Goal: Task Accomplishment & Management: Manage account settings

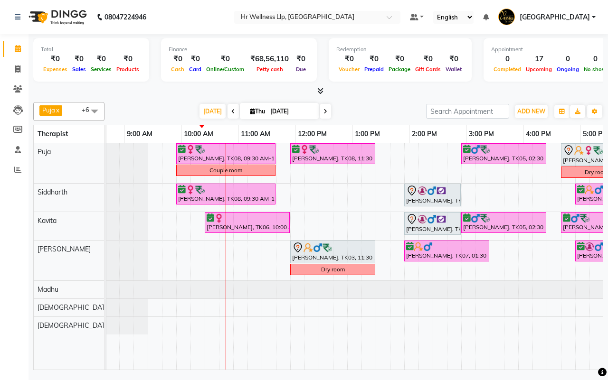
scroll to position [0, 13]
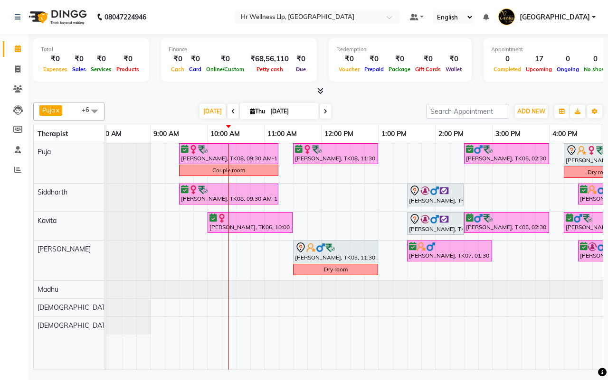
click at [371, 111] on div "[DATE] [DATE]" at bounding box center [265, 111] width 312 height 14
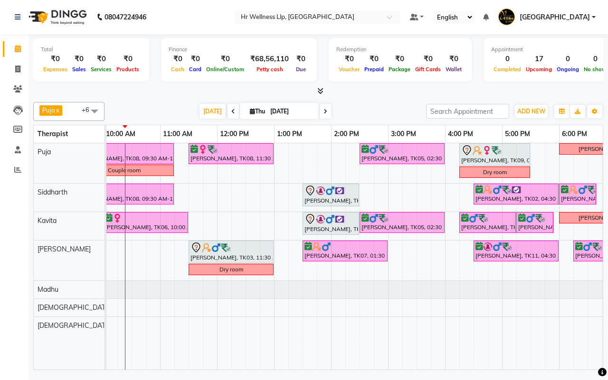
scroll to position [0, 0]
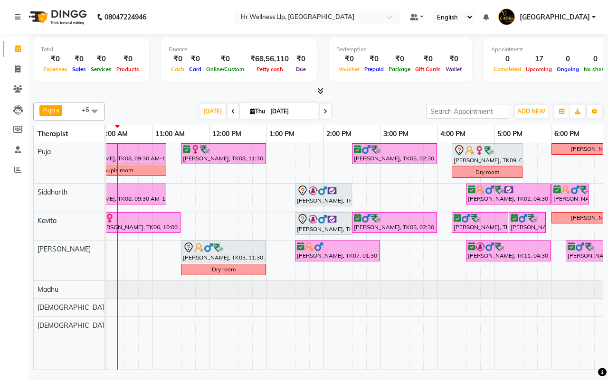
click at [323, 114] on icon at bounding box center [325, 112] width 4 height 6
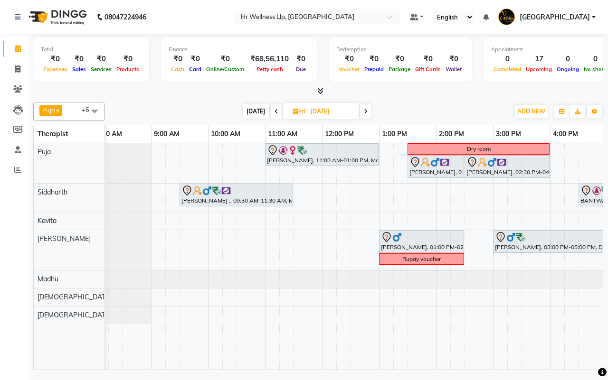
click at [253, 110] on span "Today" at bounding box center [256, 111] width 26 height 15
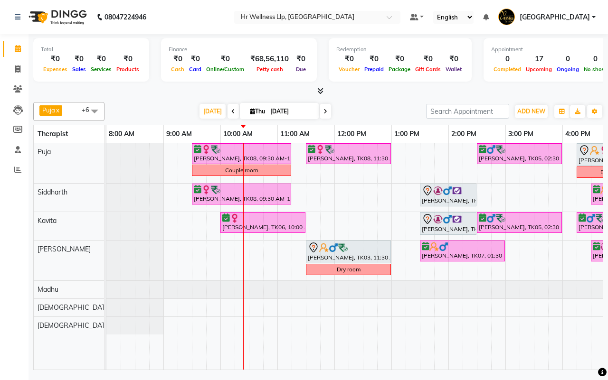
click at [369, 111] on div "Today Thu 04-09-2025" at bounding box center [265, 111] width 312 height 14
drag, startPoint x: 367, startPoint y: 113, endPoint x: 365, endPoint y: 122, distance: 9.3
click at [365, 122] on div "Puja x Siddharth x Kavita x Male waitlist x Female waitlist x Kevin x Madhu x +…" at bounding box center [318, 234] width 570 height 272
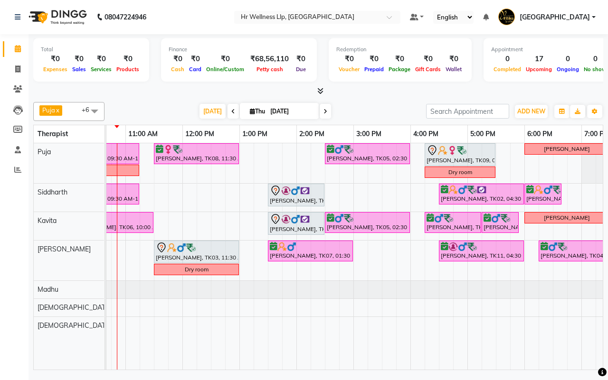
scroll to position [0, 155]
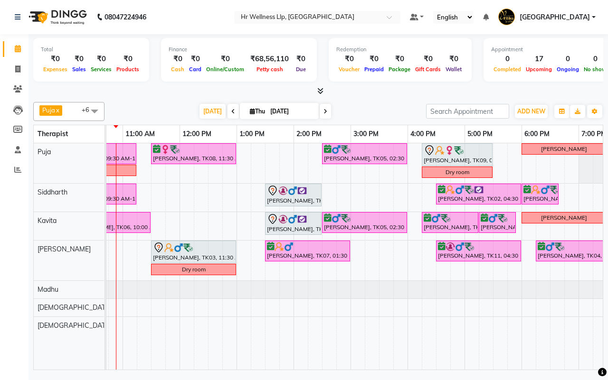
click at [325, 112] on span at bounding box center [324, 111] width 11 height 15
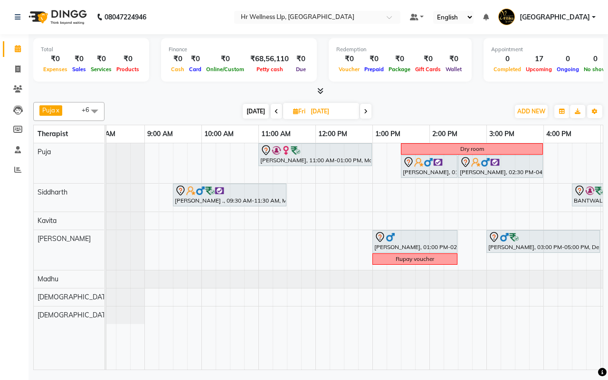
scroll to position [0, 0]
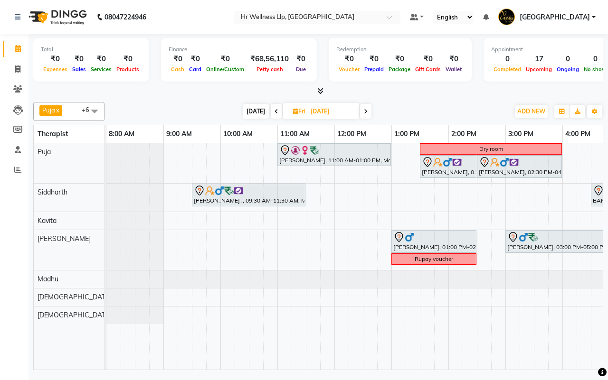
click at [433, 113] on div "Today Fri 05-09-2025" at bounding box center [306, 111] width 395 height 14
click at [433, 111] on div "Today Fri 05-09-2025" at bounding box center [306, 111] width 395 height 14
click at [252, 112] on span "Today" at bounding box center [256, 111] width 26 height 15
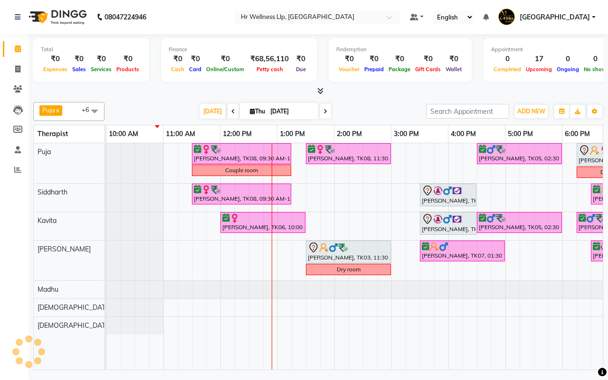
scroll to position [0, 114]
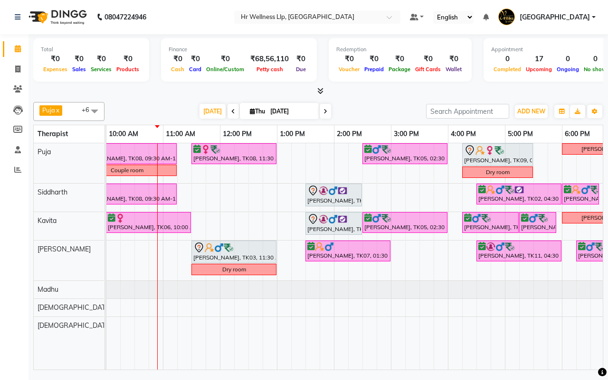
click at [376, 109] on div "Today Thu 04-09-2025" at bounding box center [265, 111] width 312 height 14
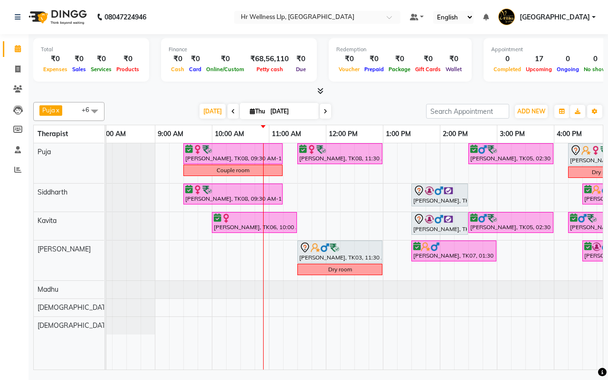
scroll to position [0, 0]
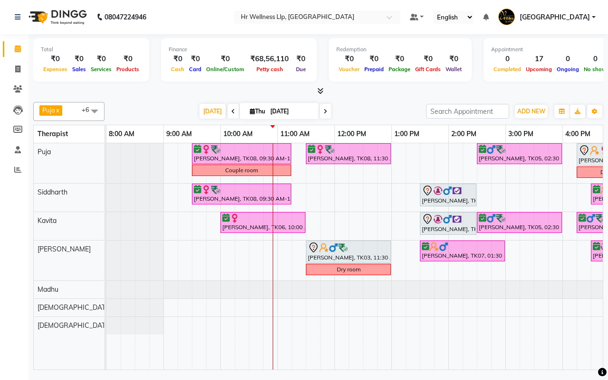
click at [323, 113] on icon at bounding box center [325, 112] width 4 height 6
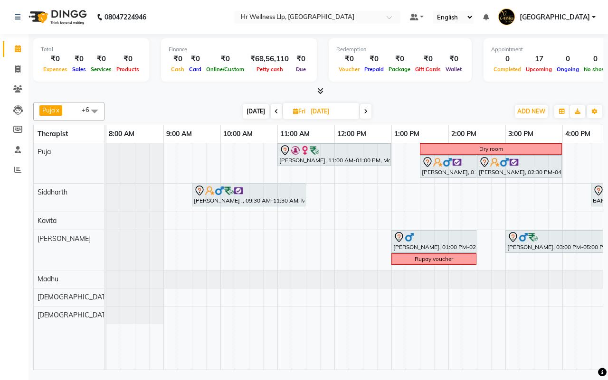
scroll to position [0, 50]
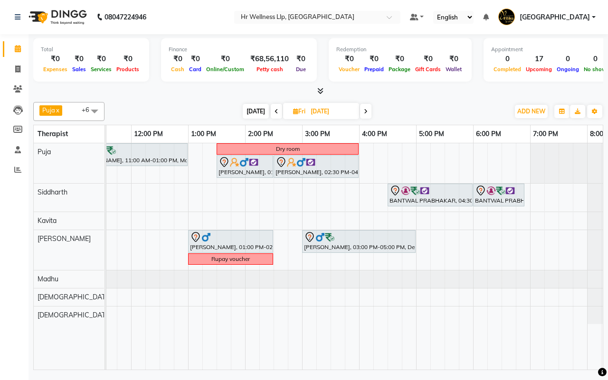
click at [254, 107] on span "Today" at bounding box center [256, 111] width 26 height 15
type input "[DATE]"
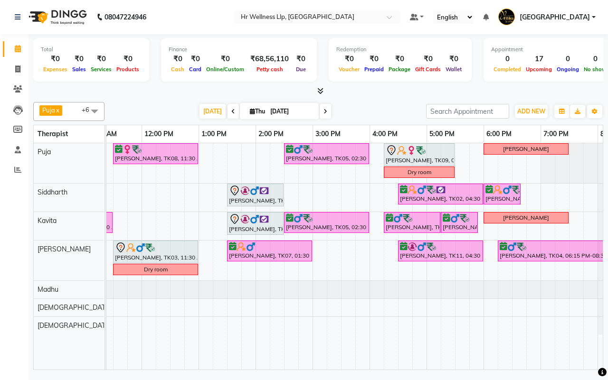
click at [368, 111] on div "Today Thu 04-09-2025" at bounding box center [265, 111] width 312 height 14
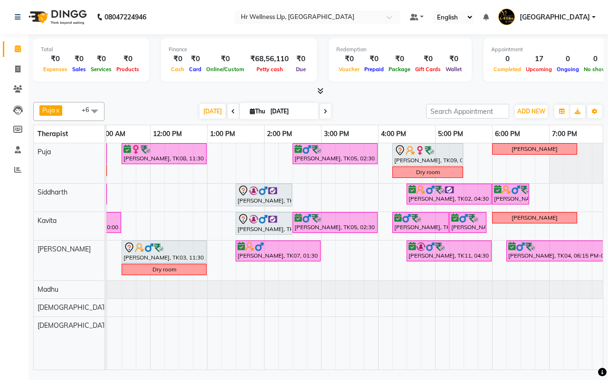
scroll to position [0, 187]
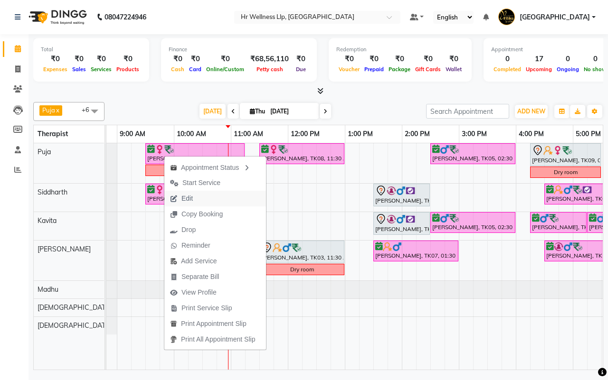
click at [188, 198] on span "Edit" at bounding box center [186, 199] width 11 height 10
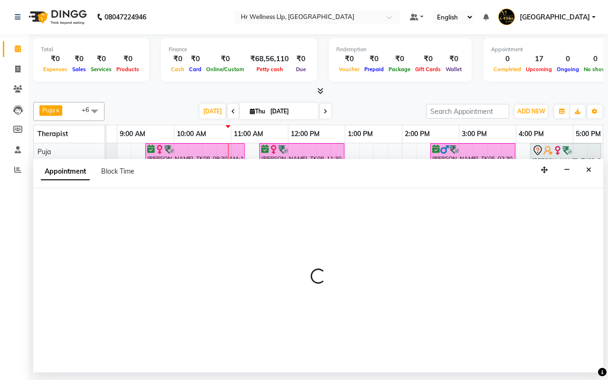
select select "tentative"
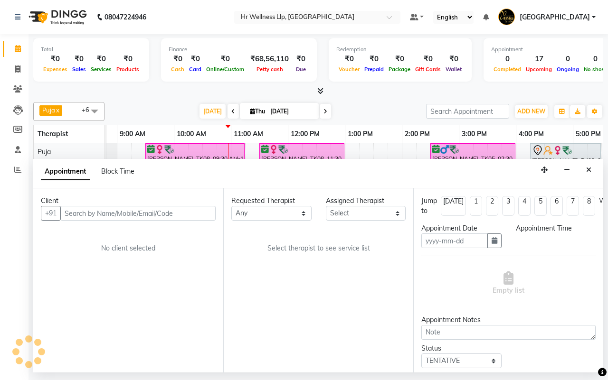
type input "[DATE]"
select select "confirm booking"
select select "570"
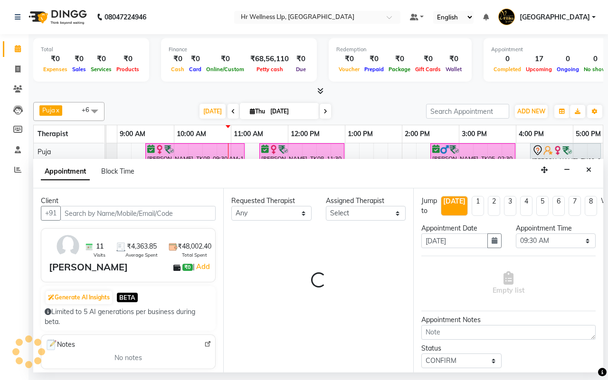
select select "16488"
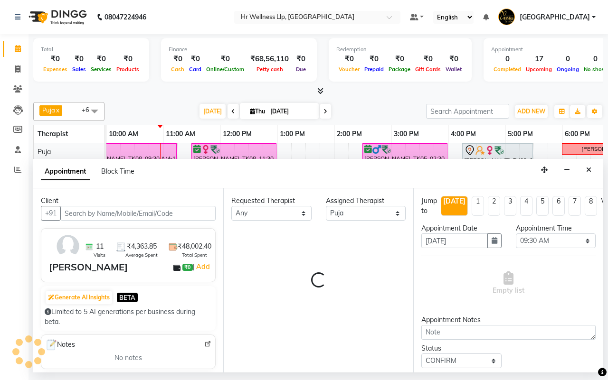
select select "1342"
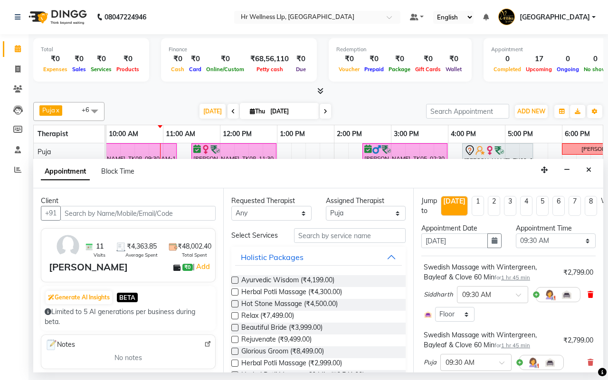
click at [587, 295] on icon at bounding box center [590, 294] width 6 height 7
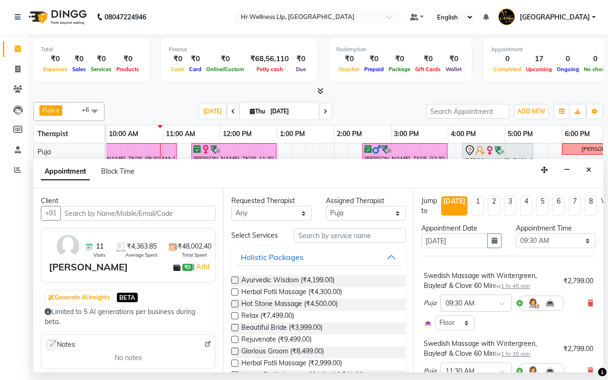
click at [584, 303] on div "Swedish Massage with Wintergreen, Bayleaf & Clove 60 Min for 1 hr 45 min ₹2,799…" at bounding box center [508, 301] width 174 height 64
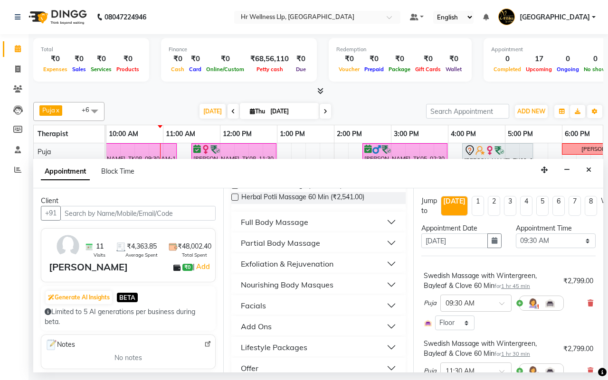
click at [268, 227] on div "Full Body Massage" at bounding box center [274, 221] width 67 height 11
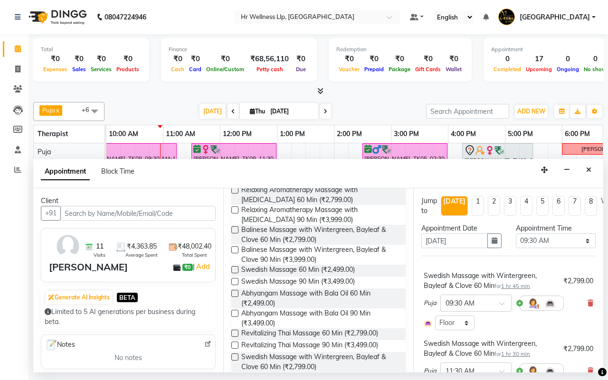
click at [234, 273] on label at bounding box center [234, 269] width 7 height 7
click at [234, 274] on input "checkbox" at bounding box center [234, 271] width 6 height 6
click at [587, 304] on icon at bounding box center [590, 303] width 6 height 7
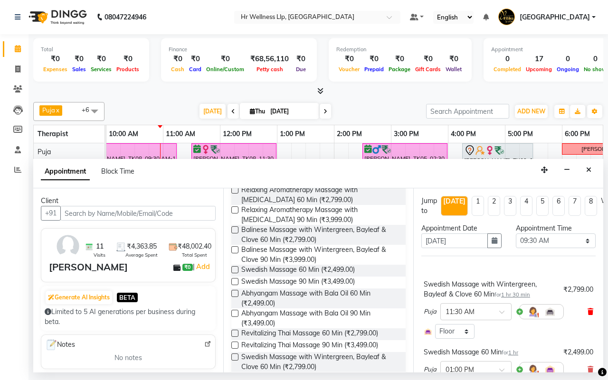
click at [587, 312] on icon at bounding box center [590, 312] width 6 height 7
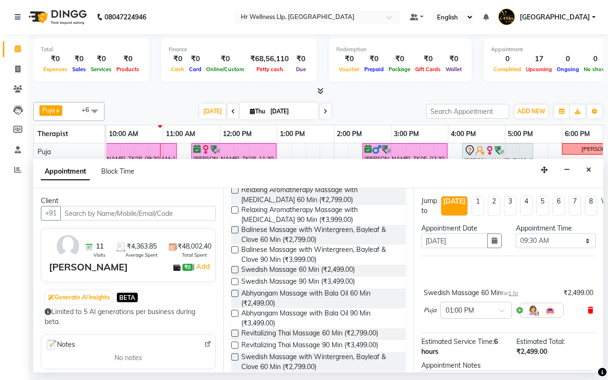
click at [587, 311] on icon at bounding box center [590, 310] width 6 height 7
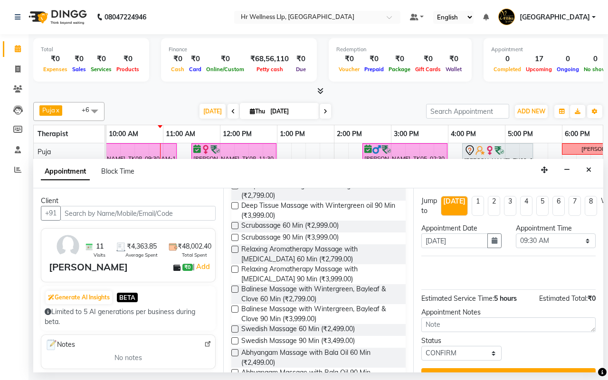
click at [233, 333] on label at bounding box center [234, 329] width 7 height 7
click at [233, 333] on input "checkbox" at bounding box center [234, 330] width 6 height 6
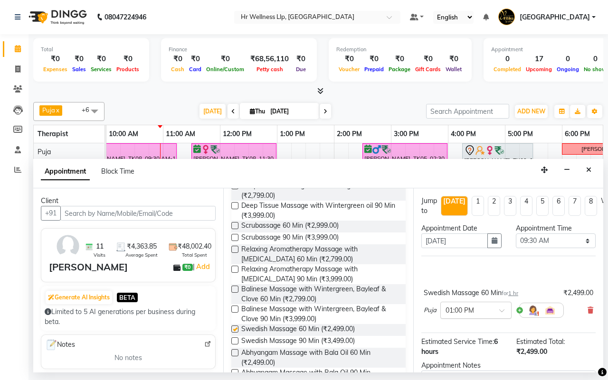
checkbox input "false"
click at [501, 310] on span at bounding box center [505, 314] width 12 height 10
click at [482, 336] on div "09:45 AM" at bounding box center [476, 337] width 70 height 18
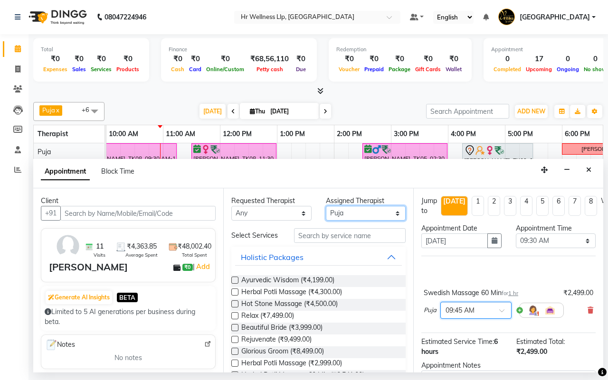
click at [346, 215] on select "Select Female waitlist Female waitlist 1 Kavita Kevin Lucy Madhu Male waitlist …" at bounding box center [366, 213] width 80 height 15
select select "16489"
click at [326, 206] on select "Select Female waitlist Female waitlist 1 Kavita Kevin Lucy Madhu Male waitlist …" at bounding box center [366, 213] width 80 height 15
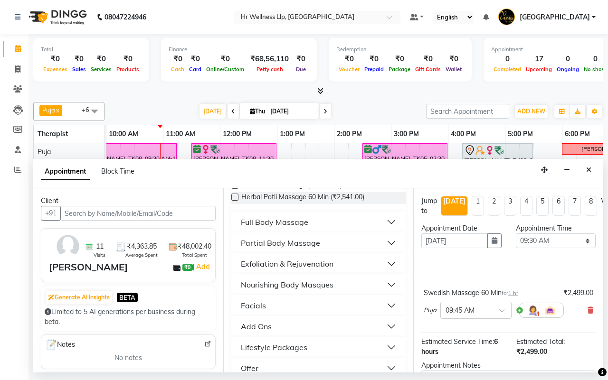
click at [260, 228] on div "Full Body Massage" at bounding box center [274, 221] width 67 height 11
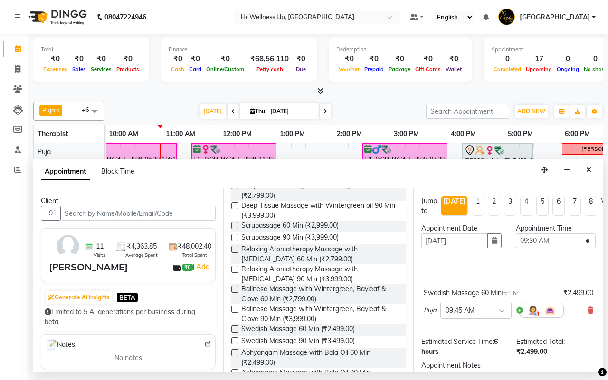
click at [234, 333] on label at bounding box center [234, 329] width 7 height 7
click at [234, 333] on input "checkbox" at bounding box center [234, 330] width 6 height 6
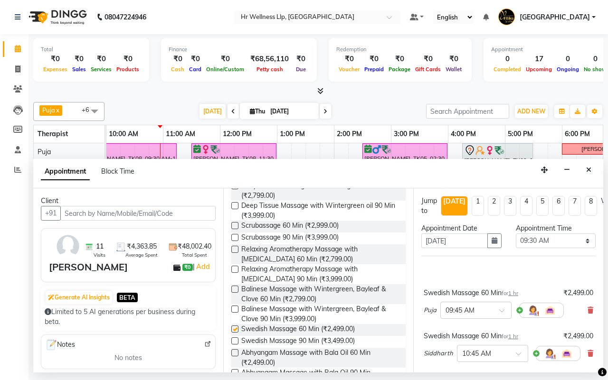
checkbox input "false"
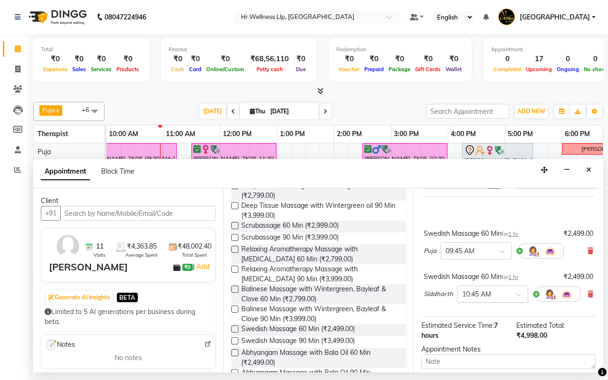
click at [518, 294] on span at bounding box center [522, 297] width 12 height 10
click at [483, 335] on div "09:45 AM" at bounding box center [492, 337] width 70 height 18
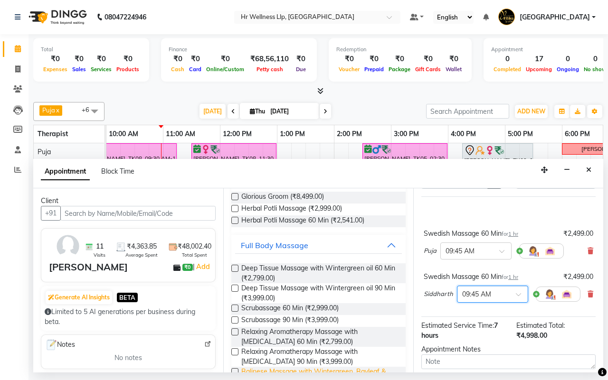
scroll to position [0, 0]
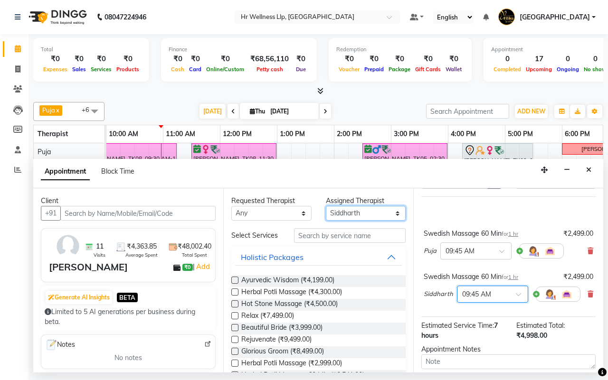
click at [338, 210] on select "Select Female waitlist Female waitlist 1 Kavita Kevin Lucy Madhu Male waitlist …" at bounding box center [366, 213] width 80 height 15
select select "16488"
click at [326, 206] on select "Select Female waitlist Female waitlist 1 Kavita Kevin Lucy Madhu Male waitlist …" at bounding box center [366, 213] width 80 height 15
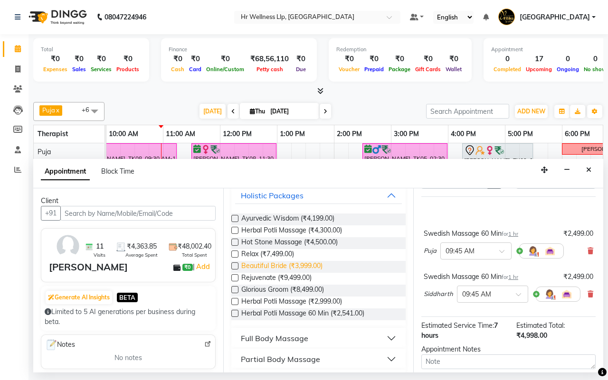
scroll to position [119, 0]
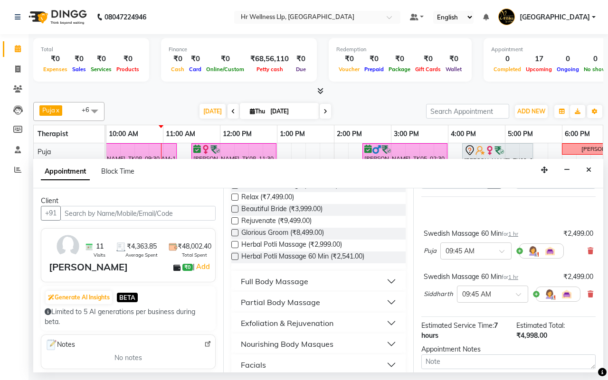
click at [267, 286] on div "Full Body Massage" at bounding box center [274, 281] width 67 height 11
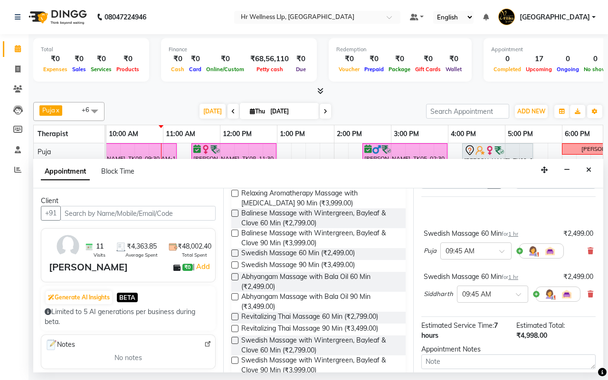
scroll to position [356, 0]
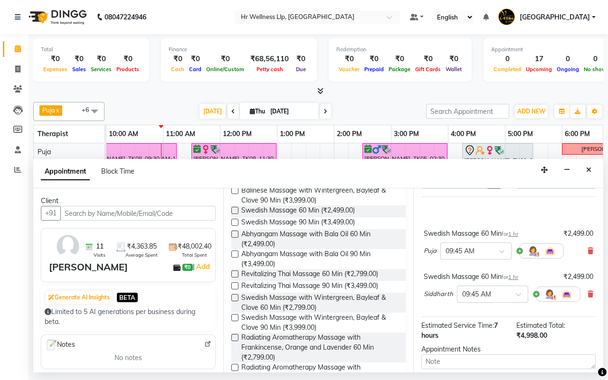
click at [234, 301] on label at bounding box center [234, 297] width 7 height 7
click at [234, 302] on input "checkbox" at bounding box center [234, 299] width 6 height 6
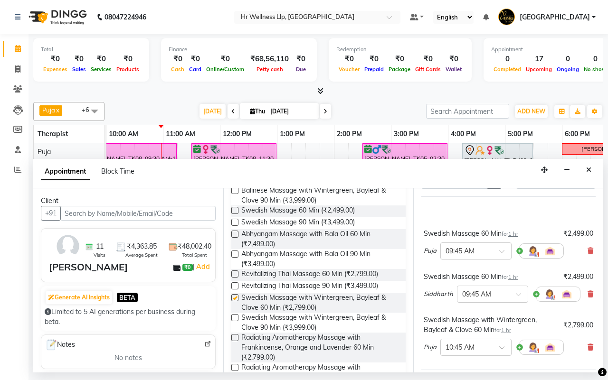
checkbox input "false"
click at [501, 348] on span at bounding box center [505, 351] width 12 height 10
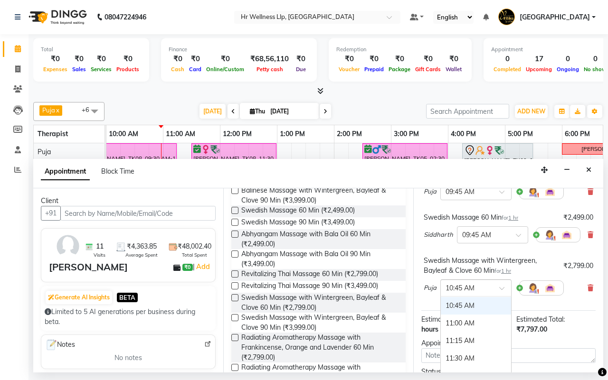
scroll to position [99, 0]
click at [480, 311] on div "10:30 AM" at bounding box center [476, 312] width 70 height 18
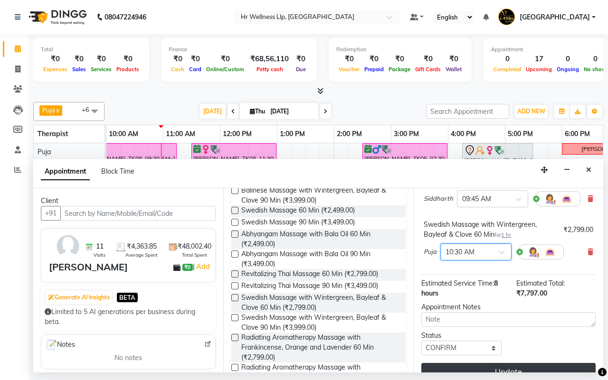
scroll to position [179, 0]
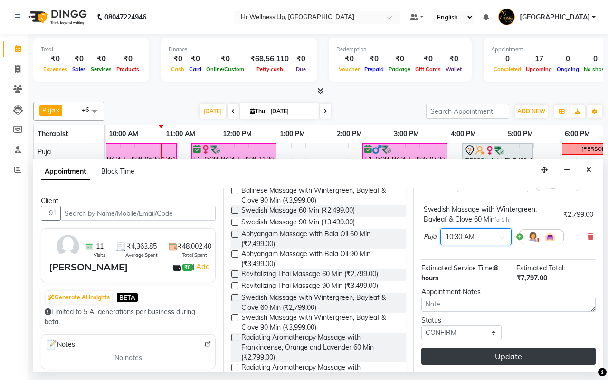
click at [511, 348] on button "Update" at bounding box center [508, 356] width 174 height 17
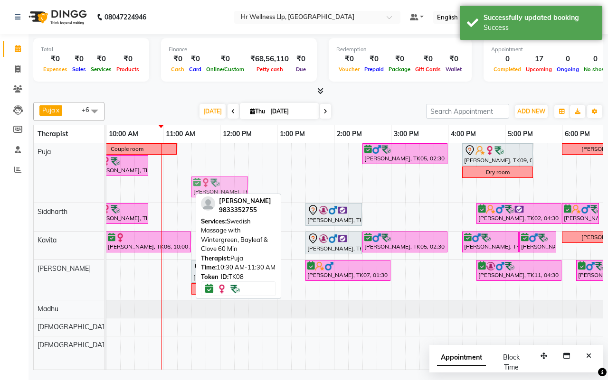
drag, startPoint x: 151, startPoint y: 195, endPoint x: 209, endPoint y: 185, distance: 59.2
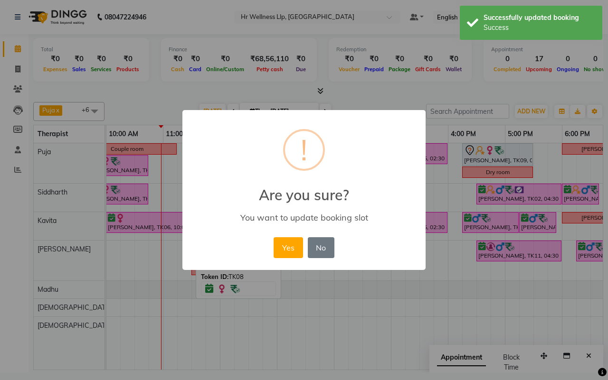
click at [313, 212] on div "You want to update booking slot" at bounding box center [304, 217] width 216 height 11
click at [292, 244] on button "Yes" at bounding box center [287, 247] width 29 height 21
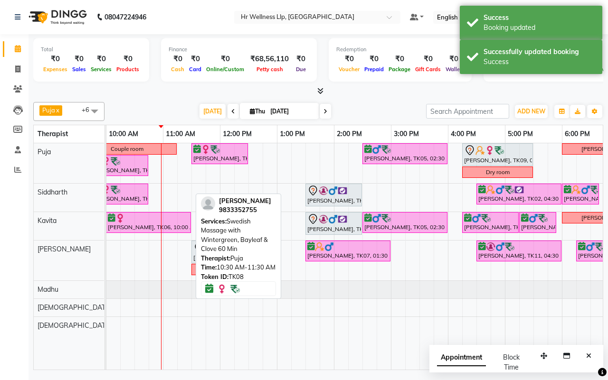
click at [362, 105] on div "Today Thu 04-09-2025" at bounding box center [265, 111] width 312 height 14
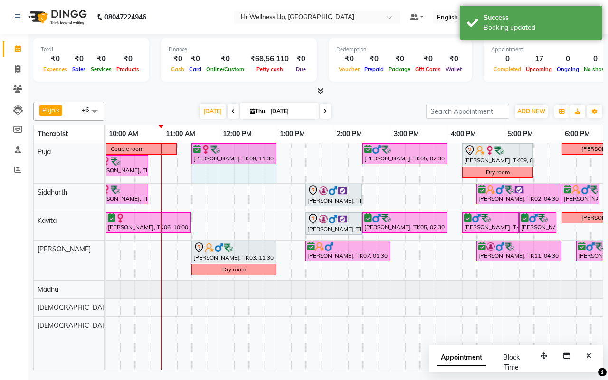
drag, startPoint x: 247, startPoint y: 146, endPoint x: 263, endPoint y: 150, distance: 16.1
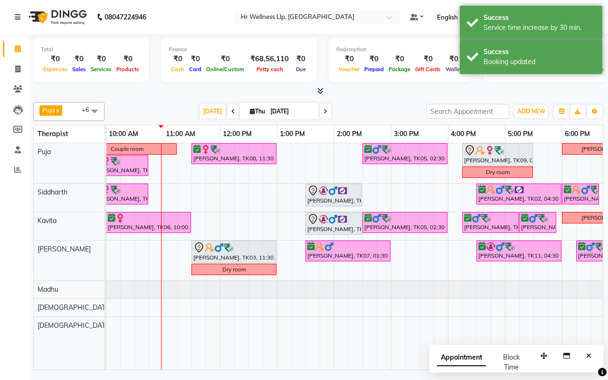
click at [375, 107] on div "Today Thu 04-09-2025" at bounding box center [265, 111] width 312 height 14
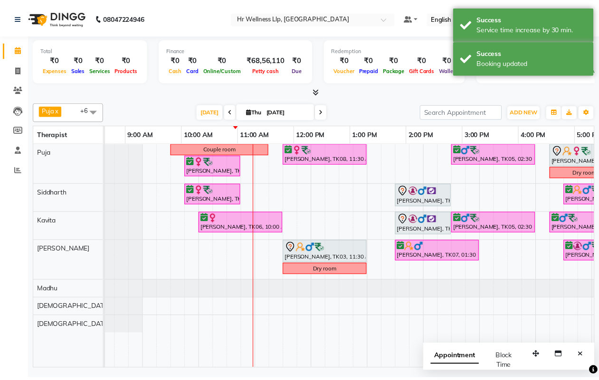
scroll to position [0, 19]
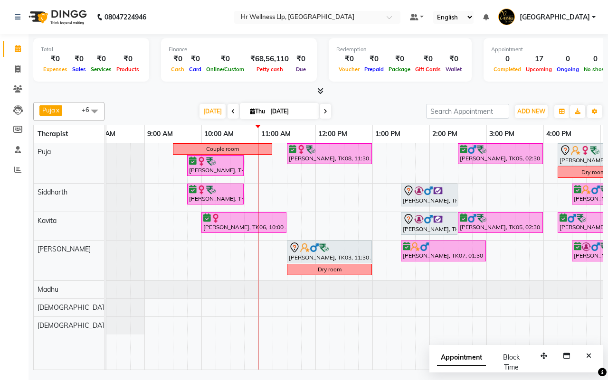
click at [362, 110] on div "Today Thu 04-09-2025" at bounding box center [265, 111] width 312 height 14
click at [589, 356] on icon "Close" at bounding box center [588, 356] width 5 height 7
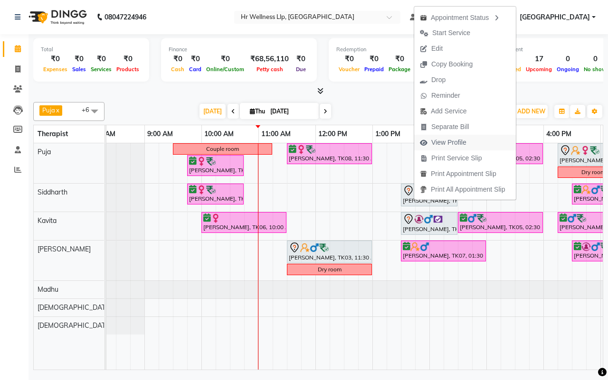
click at [442, 143] on span "View Profile" at bounding box center [448, 143] width 35 height 10
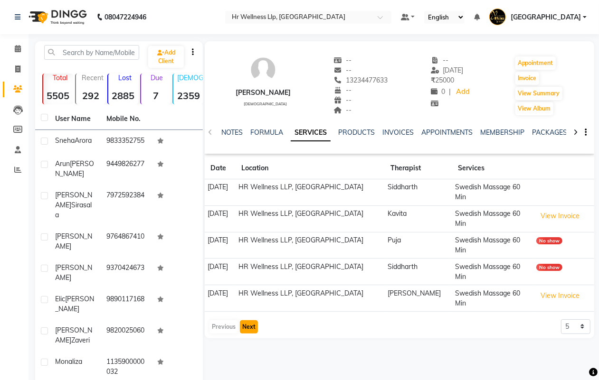
click at [248, 320] on button "Next" at bounding box center [249, 326] width 18 height 13
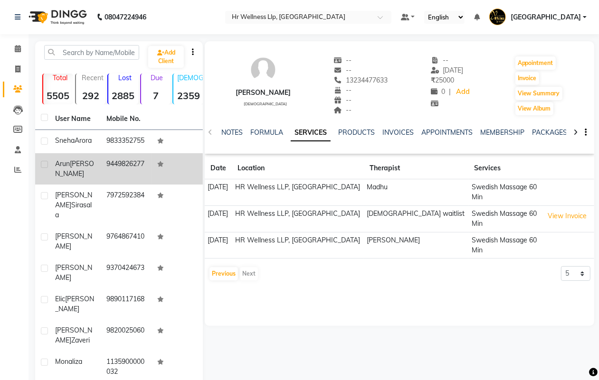
click at [122, 172] on td "9449826277" at bounding box center [126, 168] width 51 height 31
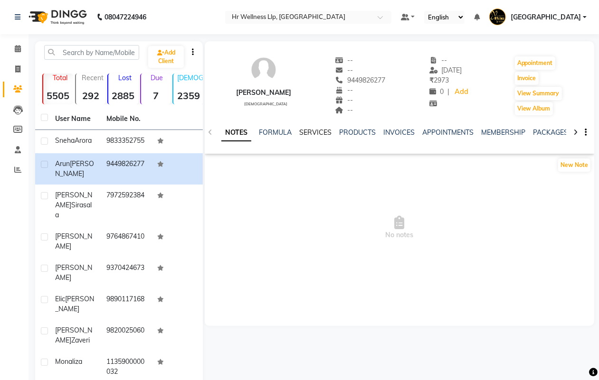
click at [313, 133] on link "SERVICES" at bounding box center [315, 132] width 32 height 9
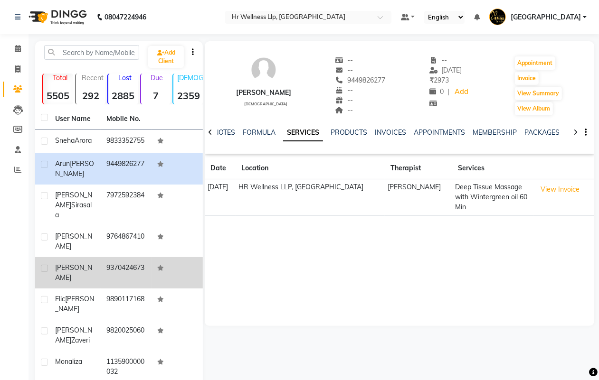
click at [117, 263] on td "9370424673" at bounding box center [126, 272] width 51 height 31
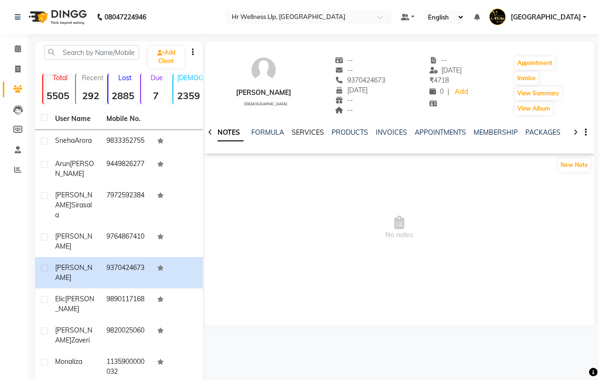
click at [292, 131] on link "SERVICES" at bounding box center [307, 132] width 32 height 9
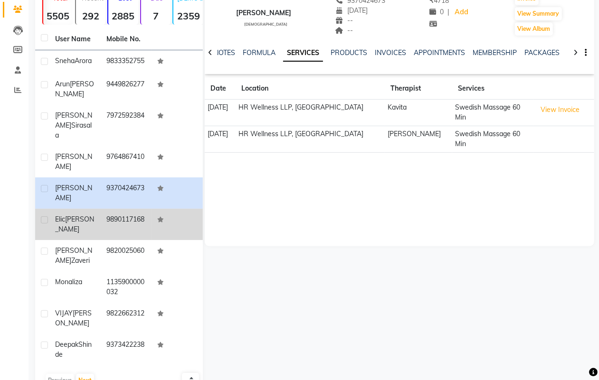
scroll to position [103, 0]
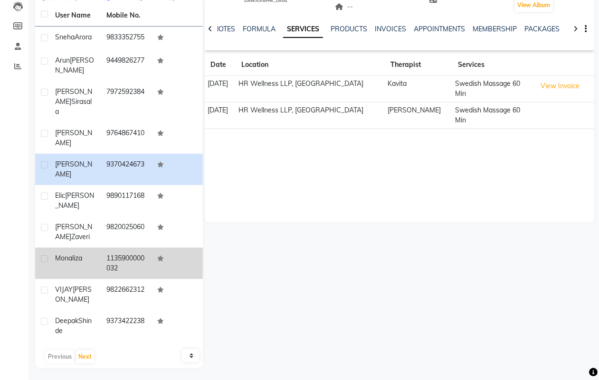
click at [115, 256] on td "1135900000032" at bounding box center [126, 263] width 51 height 31
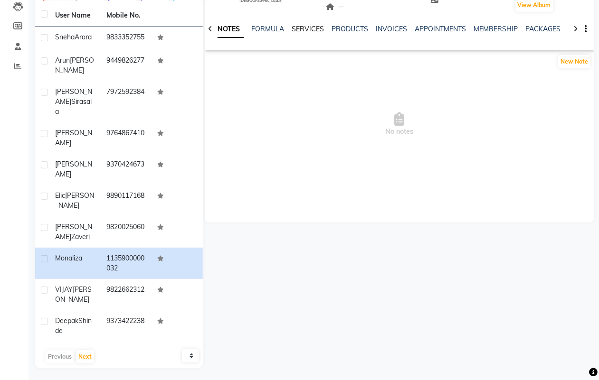
click at [303, 29] on link "SERVICES" at bounding box center [307, 29] width 32 height 9
click at [574, 27] on icon at bounding box center [575, 29] width 4 height 7
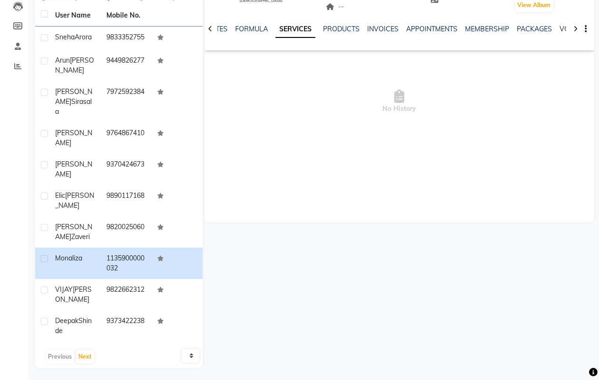
click at [574, 27] on icon at bounding box center [575, 29] width 4 height 7
click at [553, 27] on link "VOUCHERS" at bounding box center [555, 29] width 38 height 9
click at [245, 26] on link "SERVICES" at bounding box center [253, 29] width 32 height 9
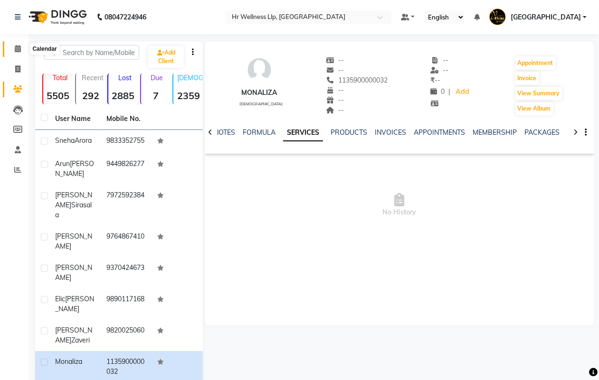
click at [18, 50] on icon at bounding box center [18, 48] width 6 height 7
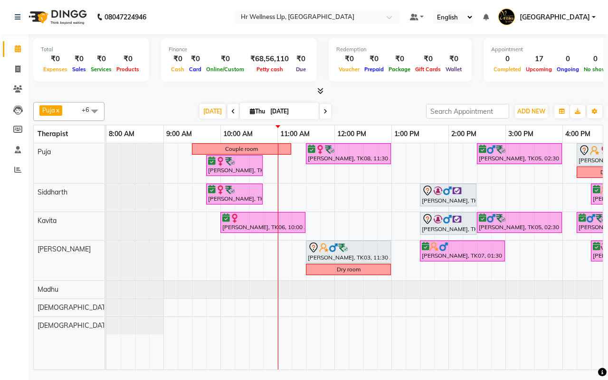
click at [373, 112] on div "Today Thu 04-09-2025" at bounding box center [265, 111] width 312 height 14
click at [106, 160] on div "Couple room Sneha Arora, TK08, 11:30 AM-01:00 PM, Swedish Massage with Wintergr…" at bounding box center [106, 163] width 0 height 40
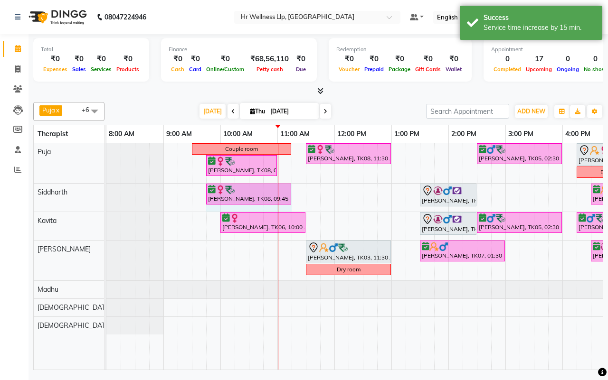
drag, startPoint x: 263, startPoint y: 190, endPoint x: 280, endPoint y: 193, distance: 17.7
click at [106, 193] on div "Sneha Arora, TK08, 09:45 AM-10:45 AM, Swedish Massage 60 Min Warren Gray, TK01,…" at bounding box center [106, 198] width 0 height 28
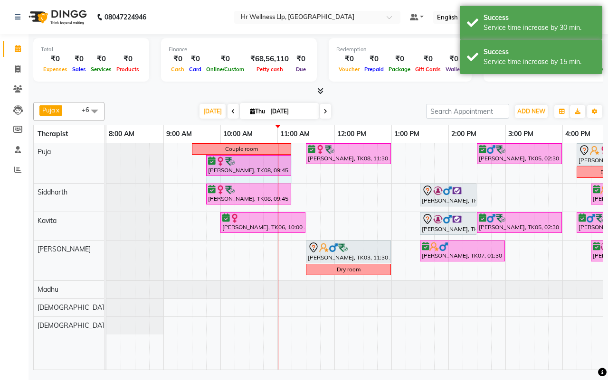
click at [106, 165] on div "Couple room Sneha Arora, TK08, 11:30 AM-01:00 PM, Swedish Massage with Wintergr…" at bounding box center [106, 163] width 0 height 40
click at [369, 112] on div "Today Thu 04-09-2025" at bounding box center [265, 111] width 312 height 14
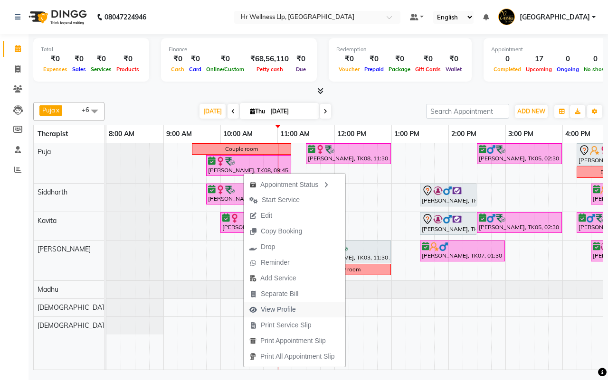
click at [272, 309] on span "View Profile" at bounding box center [278, 310] width 35 height 10
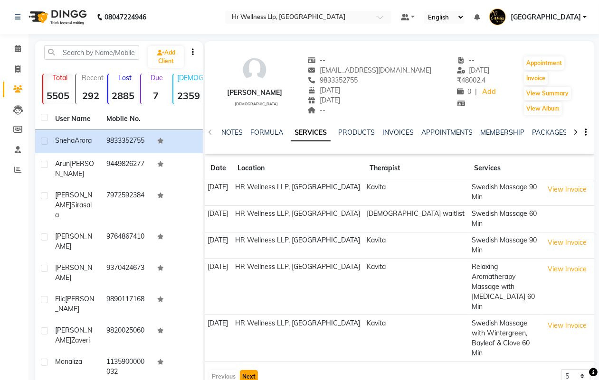
click at [248, 370] on button "Next" at bounding box center [249, 376] width 18 height 13
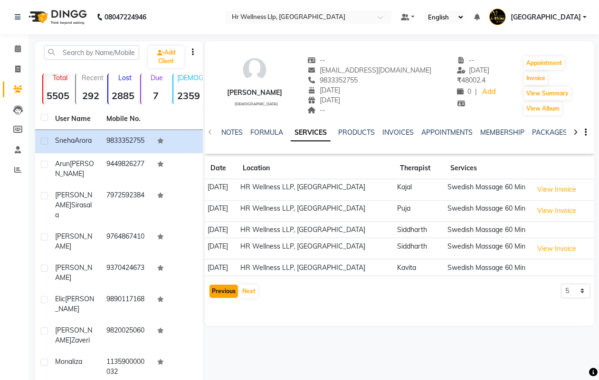
click at [225, 292] on button "Previous" at bounding box center [223, 291] width 28 height 13
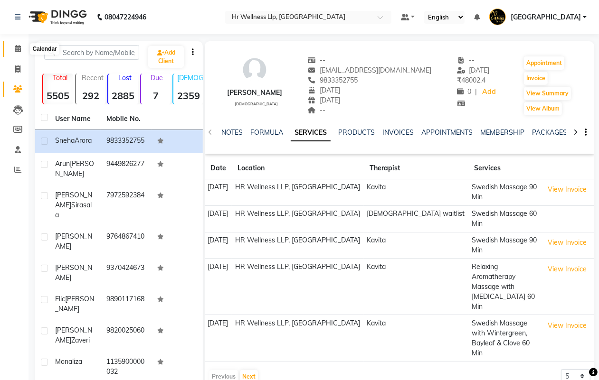
click at [18, 49] on icon at bounding box center [18, 48] width 6 height 7
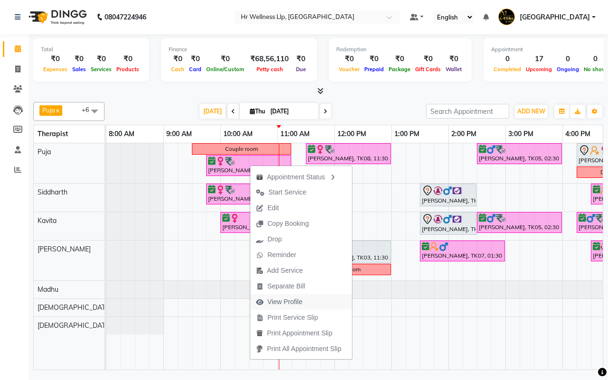
click at [280, 302] on span "View Profile" at bounding box center [284, 302] width 35 height 10
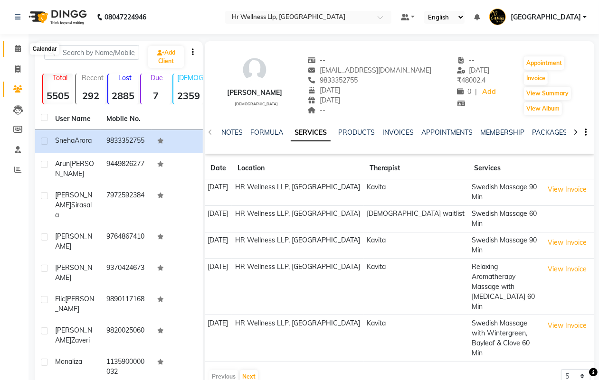
click at [18, 50] on icon at bounding box center [18, 48] width 6 height 7
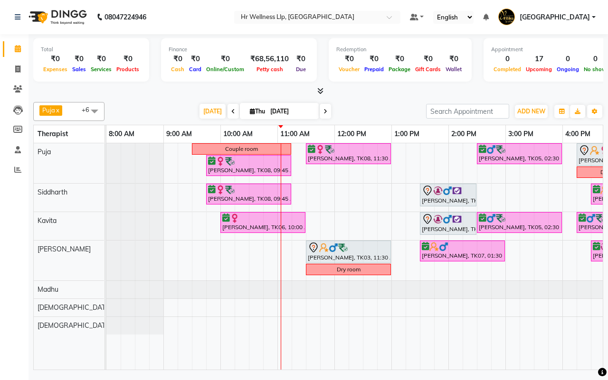
click at [368, 113] on div "Today Thu 04-09-2025" at bounding box center [265, 111] width 312 height 14
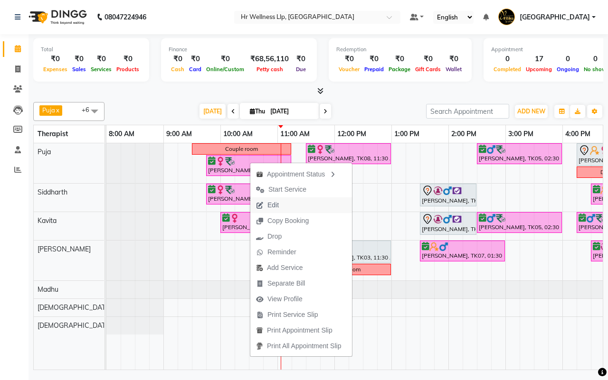
click at [271, 207] on span "Edit" at bounding box center [272, 205] width 11 height 10
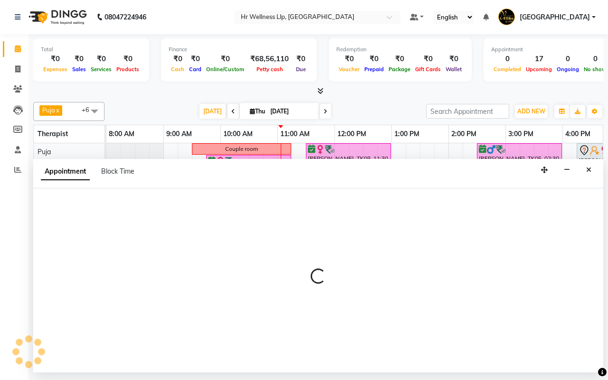
select select "confirm booking"
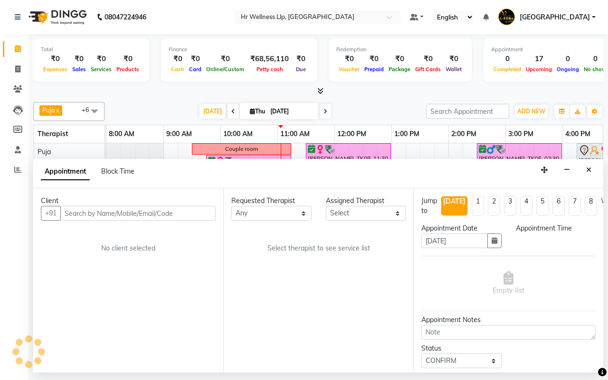
select select "16488"
select select "585"
select select "1342"
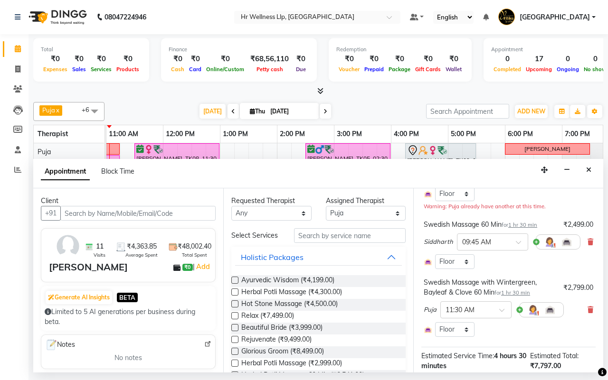
scroll to position [119, 0]
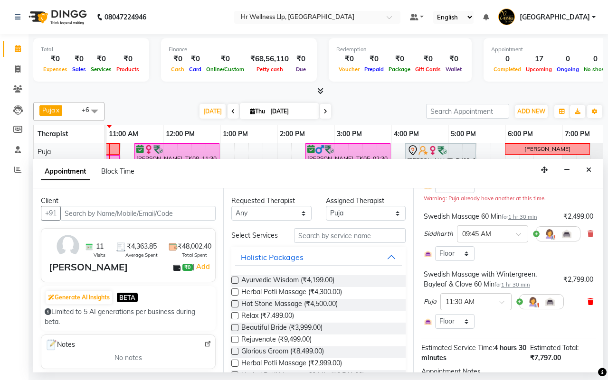
click at [587, 302] on icon at bounding box center [590, 302] width 6 height 7
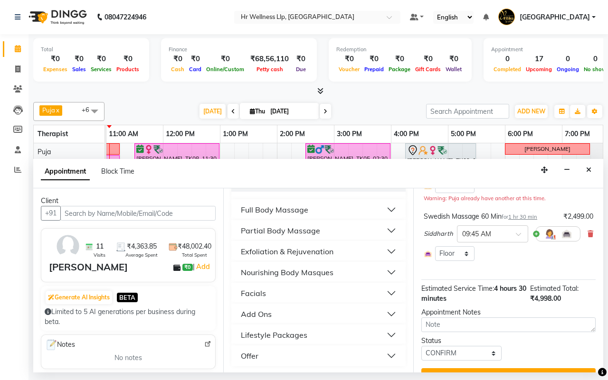
scroll to position [196, 0]
click at [271, 209] on div "Full Body Massage" at bounding box center [274, 208] width 67 height 11
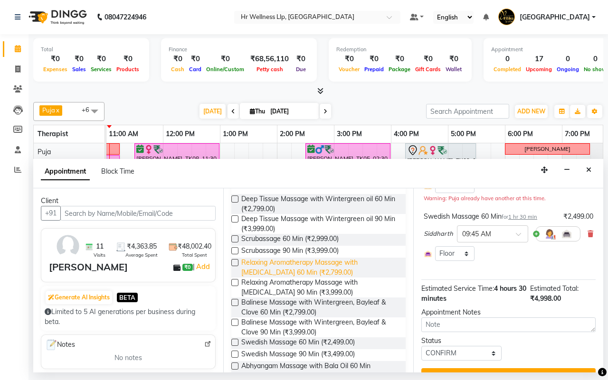
scroll to position [255, 0]
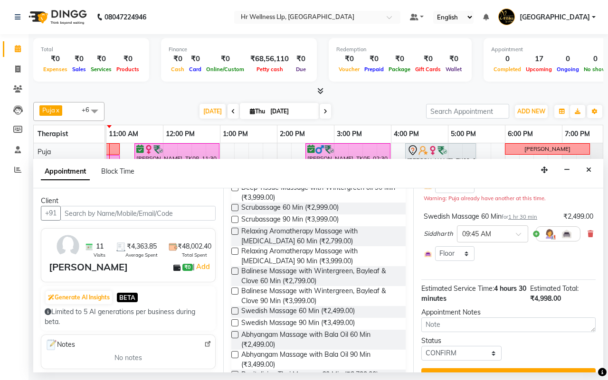
drag, startPoint x: 235, startPoint y: 316, endPoint x: 275, endPoint y: 324, distance: 40.7
click at [235, 315] on label at bounding box center [234, 311] width 7 height 7
click at [235, 315] on input "checkbox" at bounding box center [234, 312] width 6 height 6
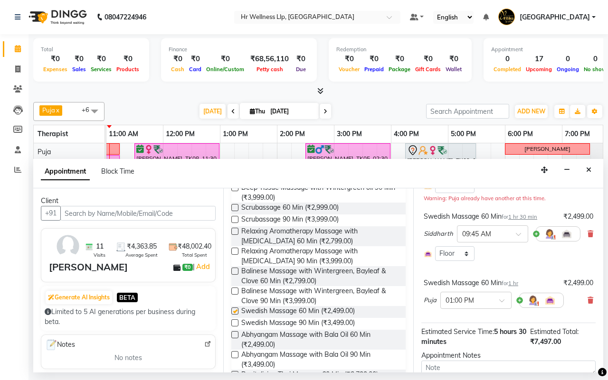
checkbox input "false"
click at [501, 302] on span at bounding box center [505, 304] width 12 height 10
click at [475, 332] on div "11:30 AM" at bounding box center [476, 330] width 70 height 18
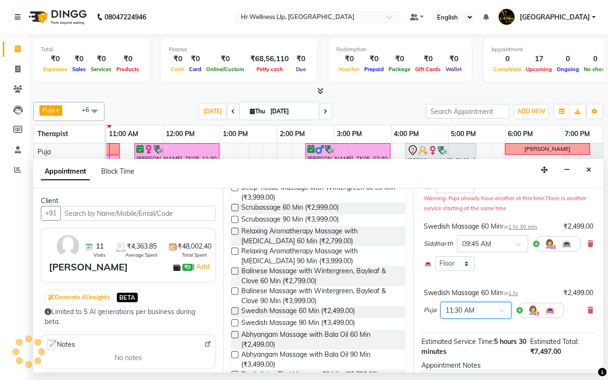
scroll to position [202, 0]
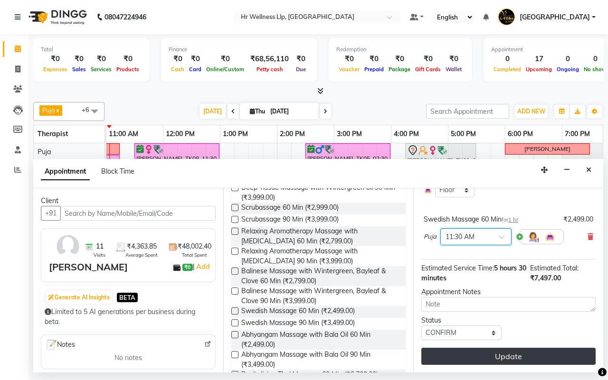
click at [492, 350] on button "Update" at bounding box center [508, 356] width 174 height 17
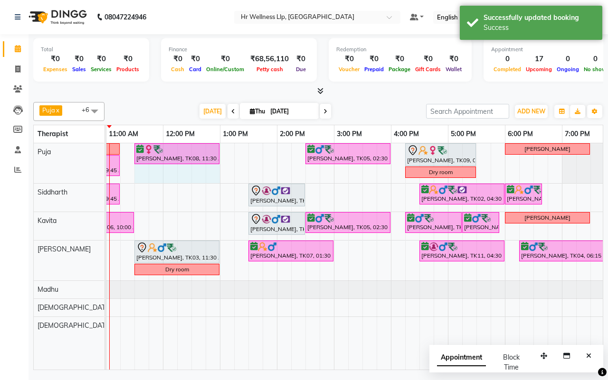
drag, startPoint x: 190, startPoint y: 150, endPoint x: 209, endPoint y: 152, distance: 19.2
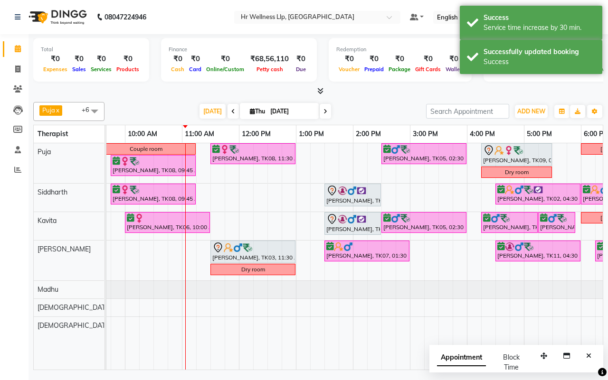
scroll to position [0, 61]
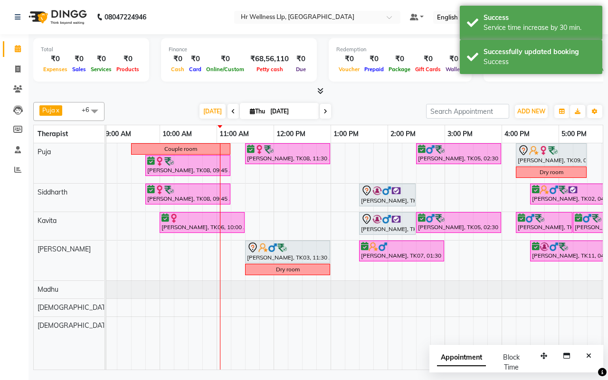
click at [361, 94] on div at bounding box center [318, 91] width 570 height 10
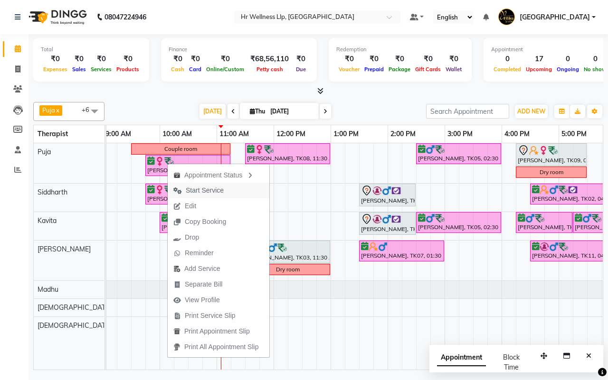
click at [197, 188] on span "Start Service" at bounding box center [205, 191] width 38 height 10
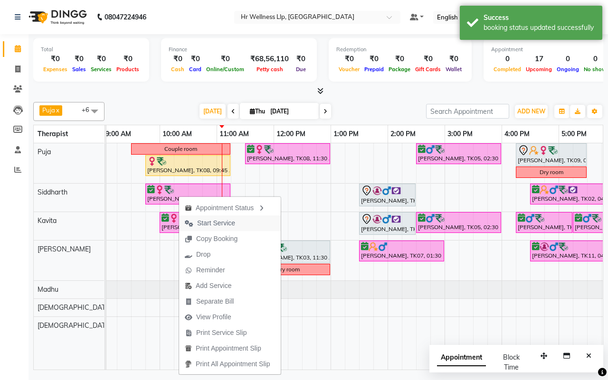
click at [207, 223] on span "Start Service" at bounding box center [216, 223] width 38 height 10
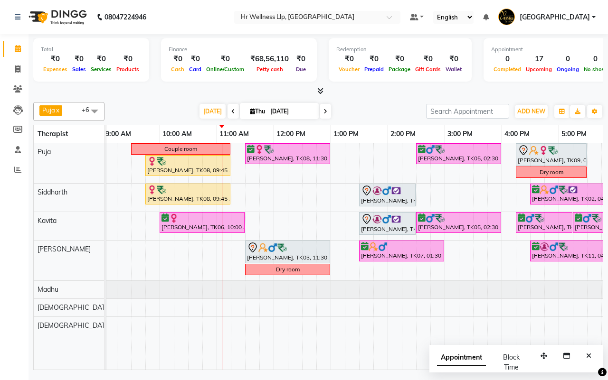
click at [365, 108] on div "Today Thu 04-09-2025" at bounding box center [265, 111] width 312 height 14
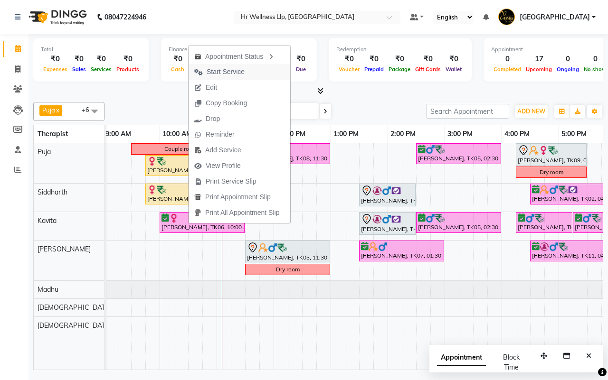
click at [222, 73] on span "Start Service" at bounding box center [225, 72] width 38 height 10
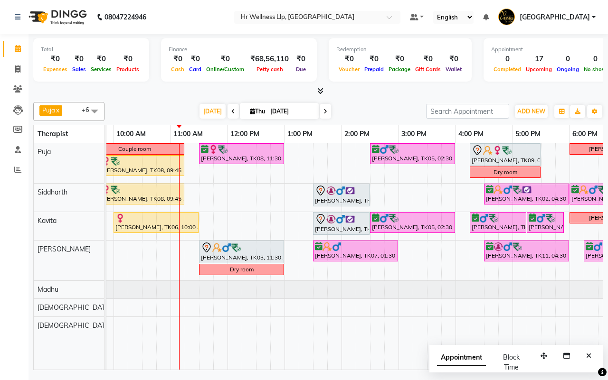
scroll to position [0, 96]
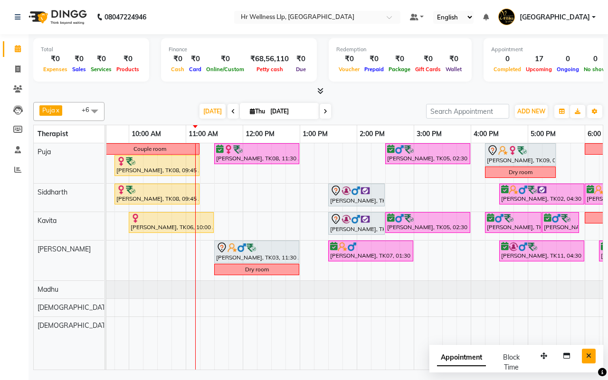
click at [590, 356] on icon "Close" at bounding box center [588, 356] width 5 height 7
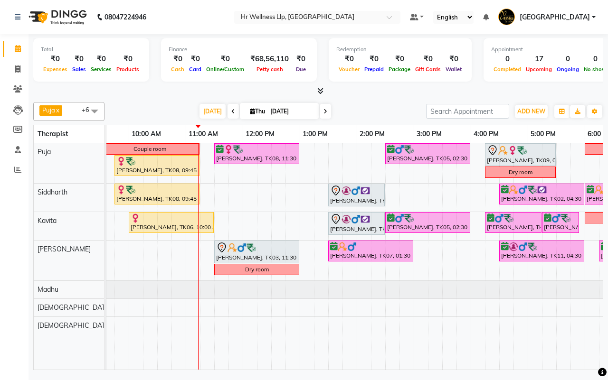
click at [366, 110] on div "Today Thu 04-09-2025" at bounding box center [265, 111] width 312 height 14
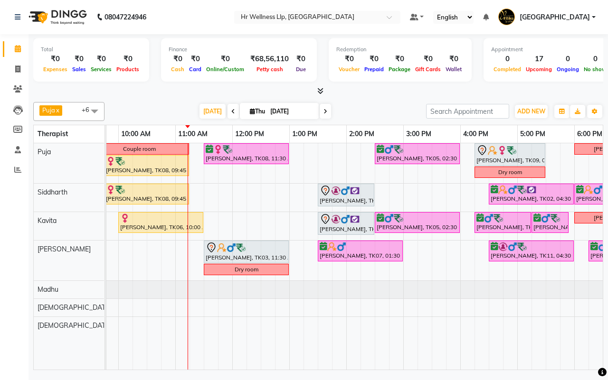
scroll to position [0, 122]
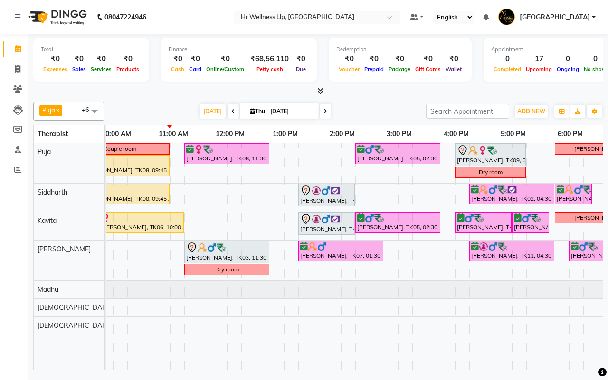
click at [370, 112] on div "Today Thu 04-09-2025" at bounding box center [265, 111] width 312 height 14
click at [369, 112] on div "Today Thu 04-09-2025" at bounding box center [265, 111] width 312 height 14
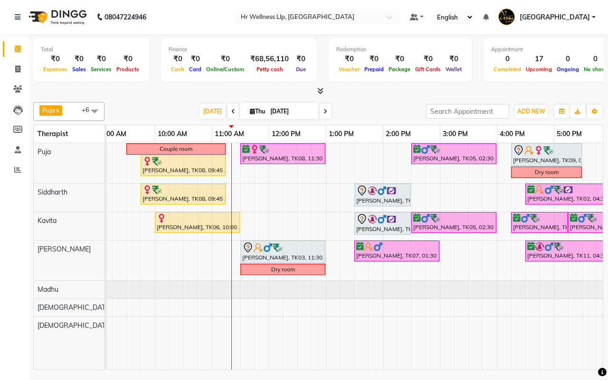
scroll to position [0, 0]
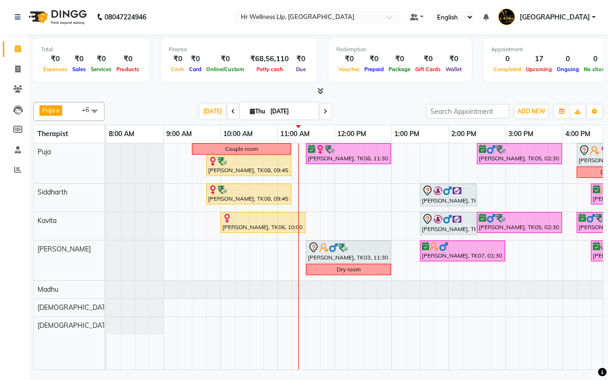
click at [371, 114] on div "Today Thu 04-09-2025" at bounding box center [265, 111] width 312 height 14
click at [366, 112] on div "Today Thu 04-09-2025" at bounding box center [265, 111] width 312 height 14
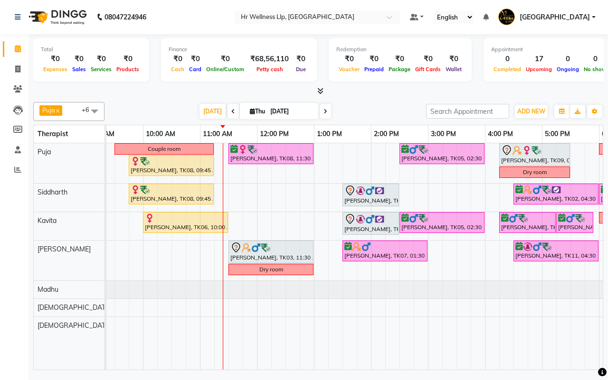
scroll to position [0, 79]
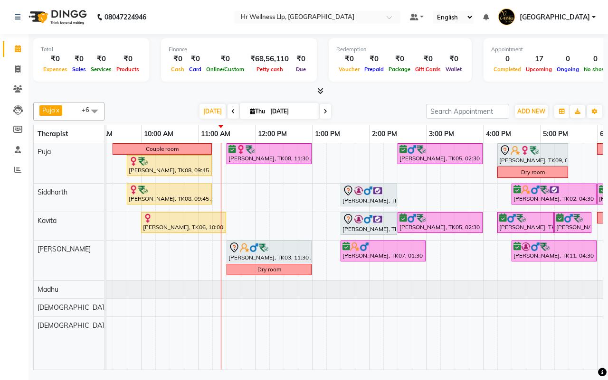
click at [369, 113] on div "Today Thu 04-09-2025" at bounding box center [265, 111] width 312 height 14
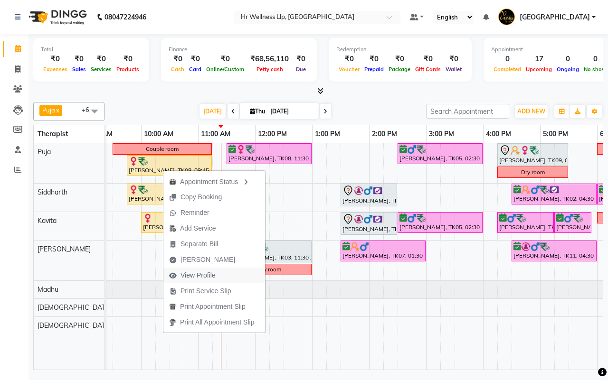
click at [187, 273] on span "View Profile" at bounding box center [197, 276] width 35 height 10
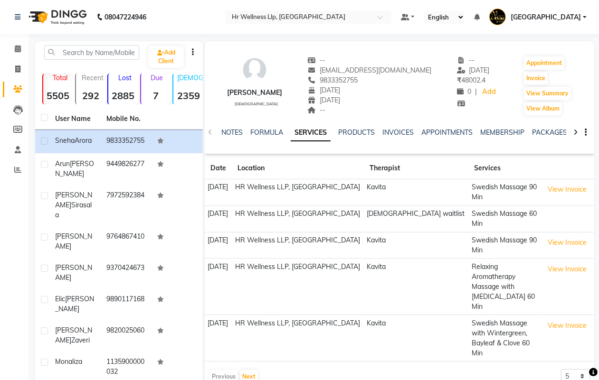
click at [404, 113] on div "Sneha Arora female -- sneha1.618@gmail.com 9833352755 28-03-1985 24-01-2017 -- …" at bounding box center [399, 81] width 389 height 70
click at [17, 48] on icon at bounding box center [18, 48] width 6 height 7
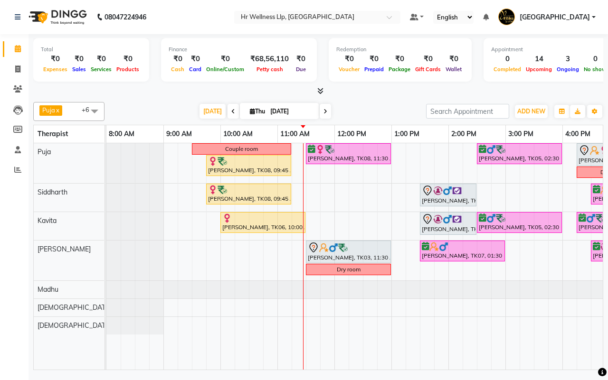
click at [375, 112] on div "Today Thu 04-09-2025" at bounding box center [265, 111] width 312 height 14
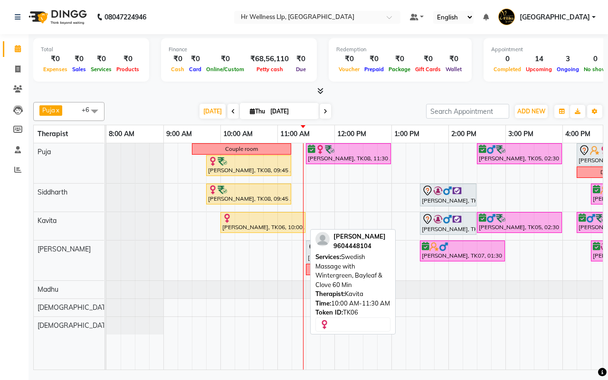
click at [258, 223] on div at bounding box center [262, 218] width 81 height 9
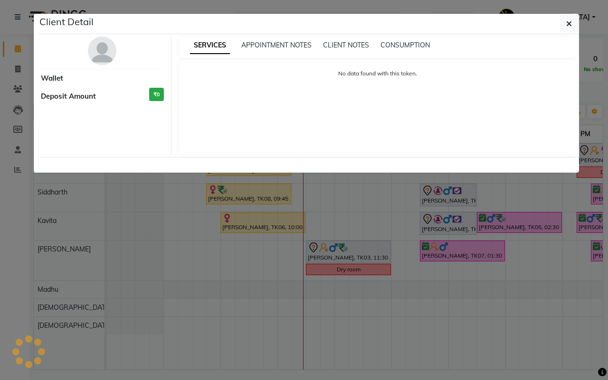
select select "1"
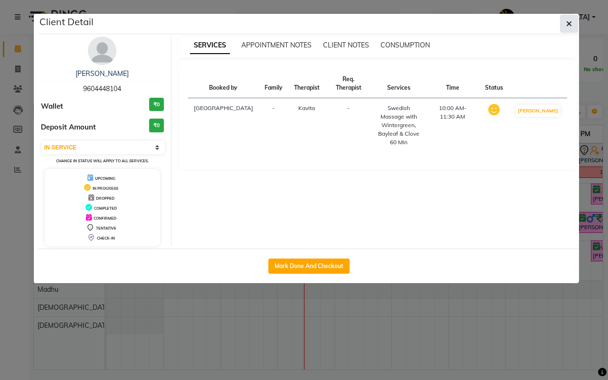
click at [568, 20] on icon "button" at bounding box center [569, 24] width 6 height 8
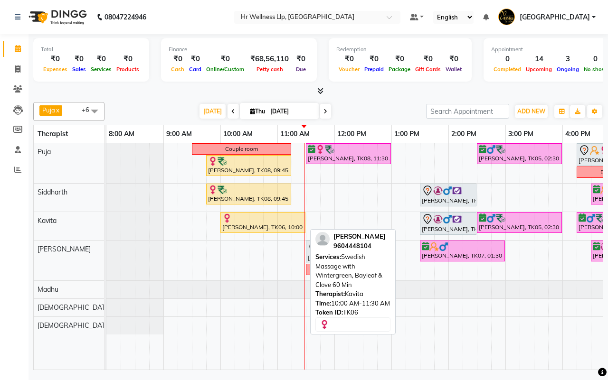
click at [247, 225] on div "[PERSON_NAME], TK06, 10:00 AM-11:30 AM, Swedish Massage with Wintergreen, Bayle…" at bounding box center [262, 223] width 83 height 18
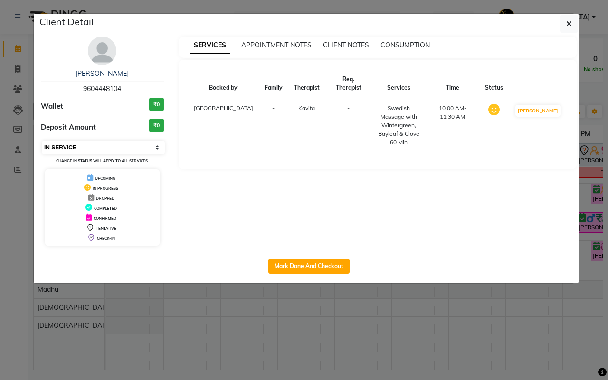
click at [106, 148] on select "Select IN SERVICE CONFIRMED TENTATIVE CHECK IN MARK DONE DROPPED UPCOMING" at bounding box center [103, 147] width 123 height 13
select select "6"
click at [42, 141] on select "Select IN SERVICE CONFIRMED TENTATIVE CHECK IN MARK DONE DROPPED UPCOMING" at bounding box center [103, 147] width 123 height 13
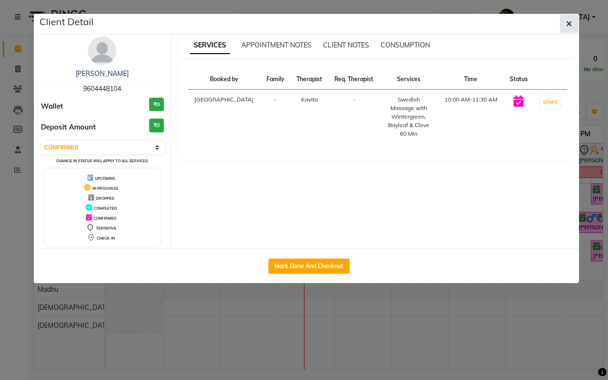
click at [570, 20] on icon "button" at bounding box center [569, 24] width 6 height 8
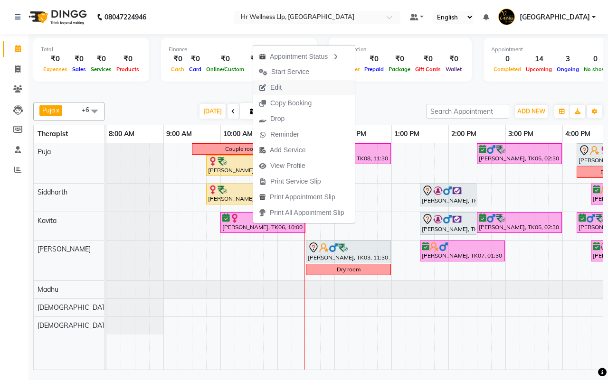
click at [274, 90] on span "Edit" at bounding box center [275, 88] width 11 height 10
select select "tentative"
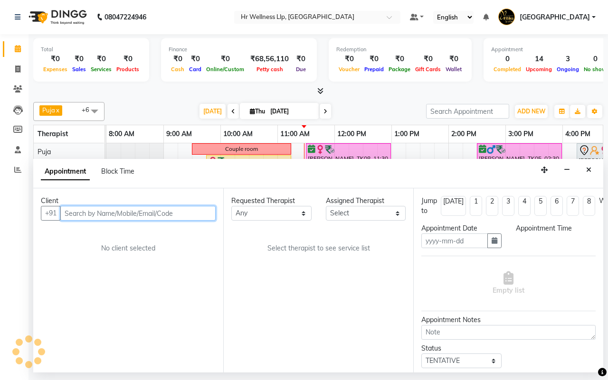
type input "[DATE]"
select select "confirm booking"
select select "19506"
select select "600"
select select "1342"
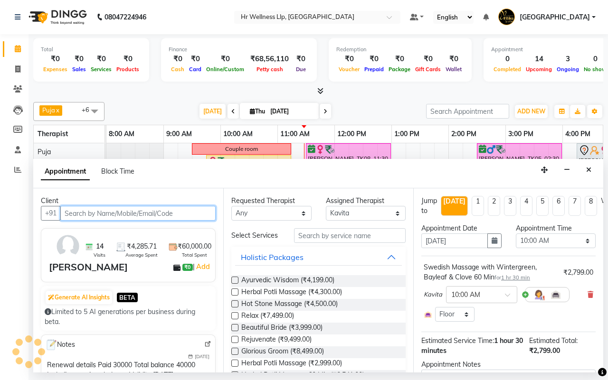
scroll to position [0, 171]
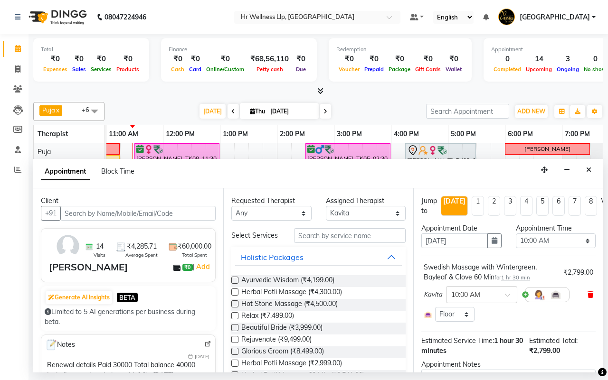
click at [587, 296] on icon at bounding box center [590, 294] width 6 height 7
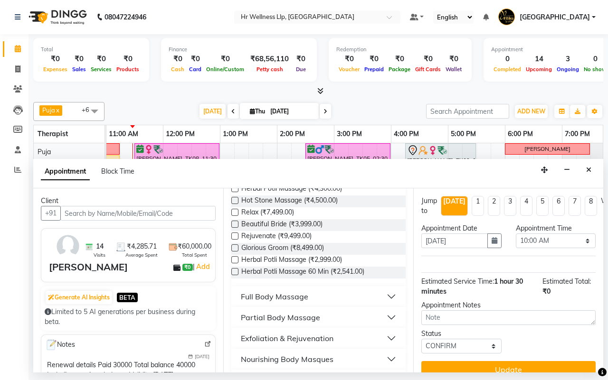
scroll to position [119, 0]
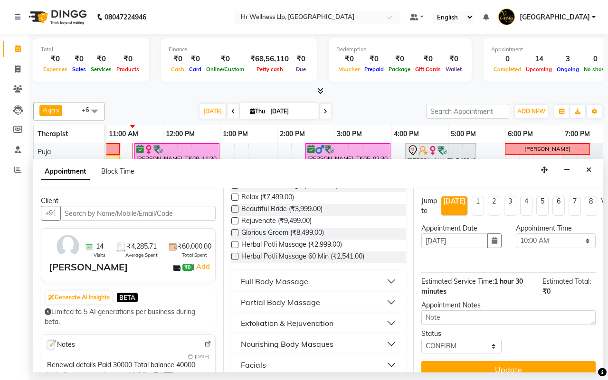
click at [266, 287] on div "Full Body Massage" at bounding box center [274, 281] width 67 height 11
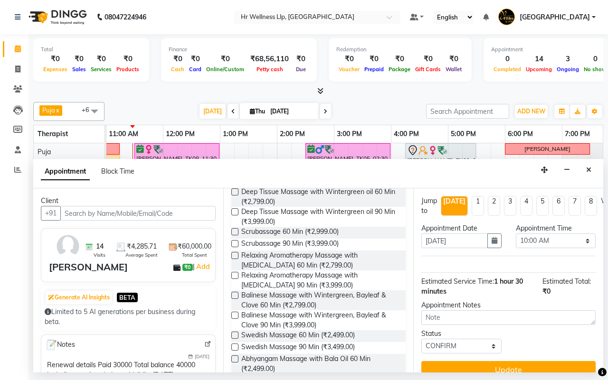
scroll to position [237, 0]
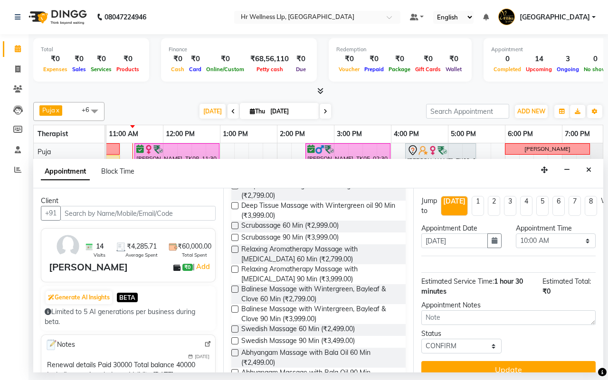
click at [234, 229] on label at bounding box center [234, 225] width 7 height 7
click at [234, 230] on input "checkbox" at bounding box center [234, 227] width 6 height 6
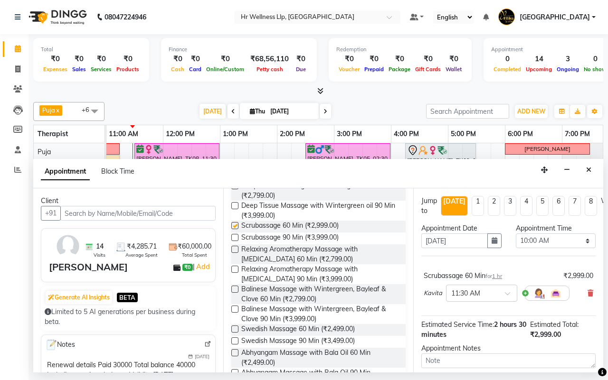
checkbox input "false"
click at [505, 293] on span at bounding box center [511, 296] width 12 height 10
click at [476, 354] on div "10:45 AM" at bounding box center [481, 353] width 70 height 18
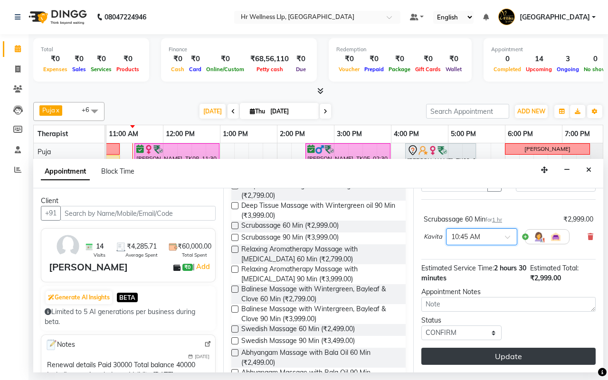
scroll to position [66, 0]
click at [504, 350] on button "Update" at bounding box center [508, 356] width 174 height 17
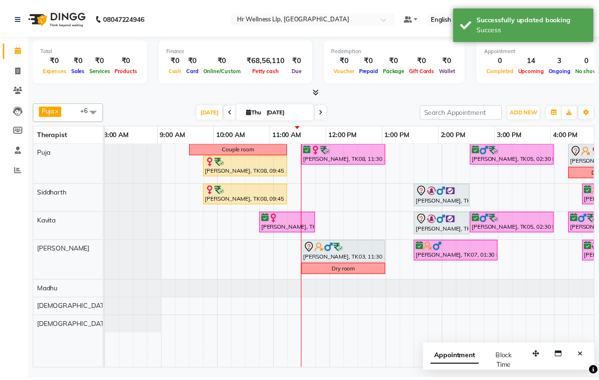
scroll to position [0, 0]
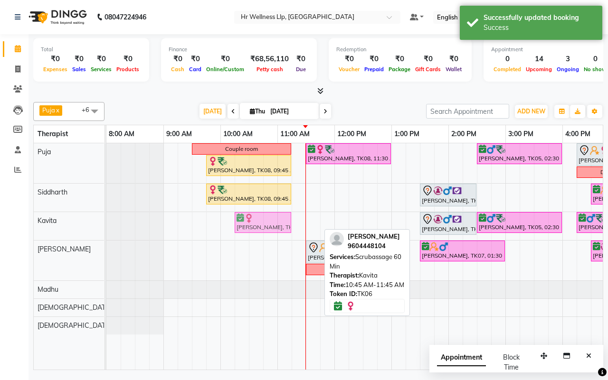
drag, startPoint x: 278, startPoint y: 224, endPoint x: 253, endPoint y: 228, distance: 25.4
click at [106, 228] on div "khusboo agarwal, TK06, 10:45 AM-11:45 AM, Scrubassage 60 Min Warren Gray, TK01,…" at bounding box center [106, 226] width 0 height 28
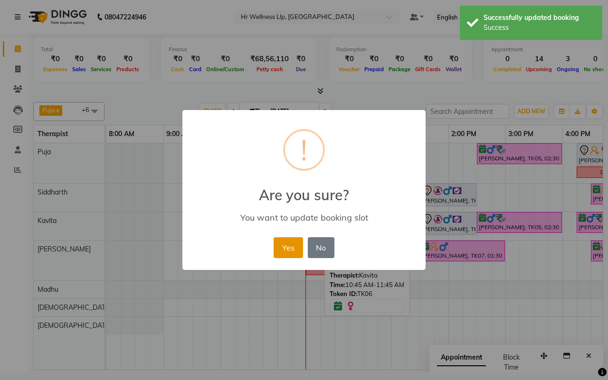
click at [281, 250] on button "Yes" at bounding box center [287, 247] width 29 height 21
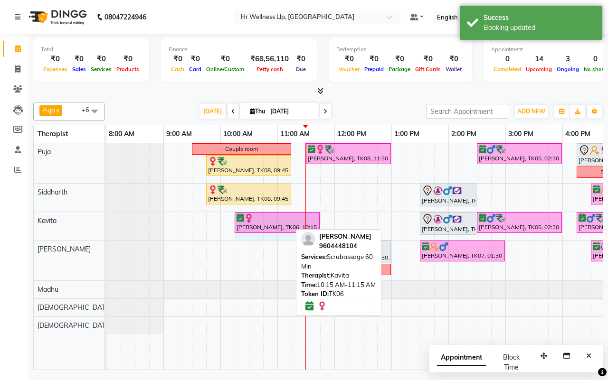
drag, startPoint x: 289, startPoint y: 221, endPoint x: 307, endPoint y: 222, distance: 18.6
click at [106, 222] on div "khusboo agarwal, TK06, 10:15 AM-11:15 AM, Scrubassage 60 Min Warren Gray, TK01,…" at bounding box center [106, 226] width 0 height 28
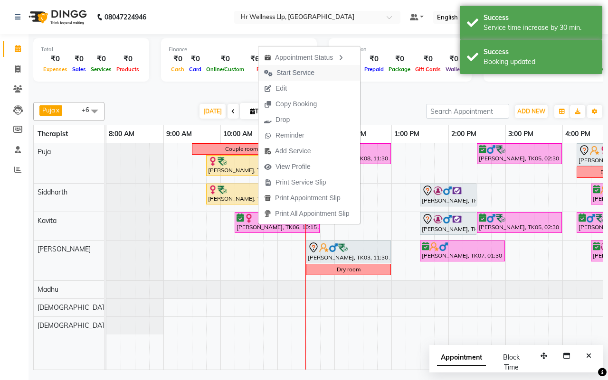
click at [285, 73] on span "Start Service" at bounding box center [295, 73] width 38 height 10
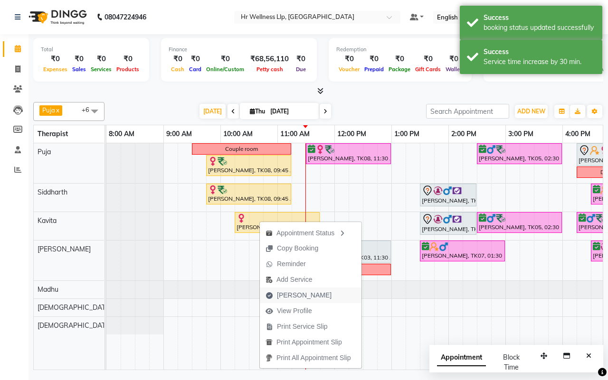
click at [287, 296] on span "Mark Done" at bounding box center [304, 296] width 55 height 10
select select "service"
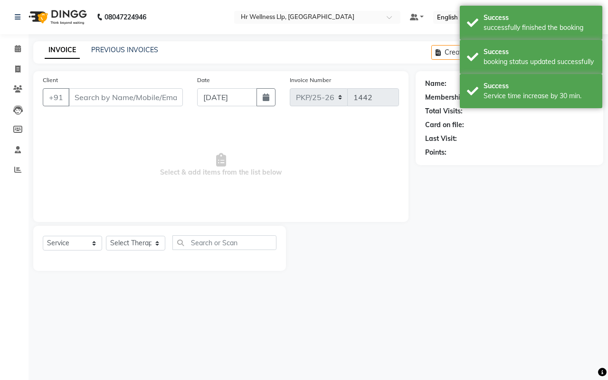
type input "9604448104"
select select "19506"
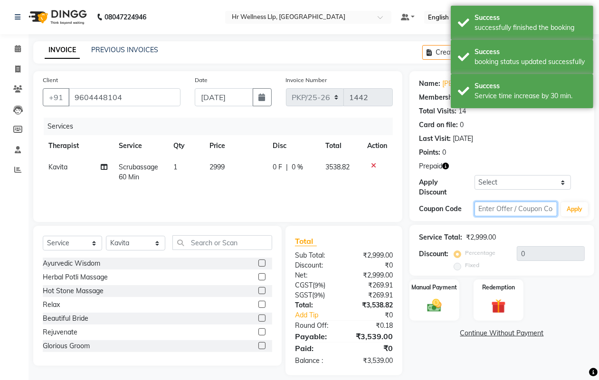
click at [506, 212] on input "text" at bounding box center [515, 209] width 83 height 15
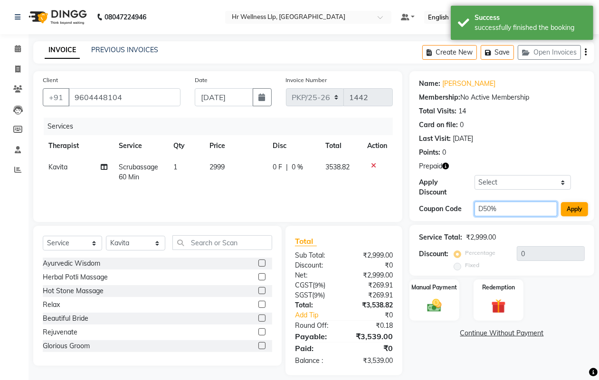
type input "D50%"
click at [571, 209] on button "Apply" at bounding box center [574, 209] width 27 height 14
type input "50"
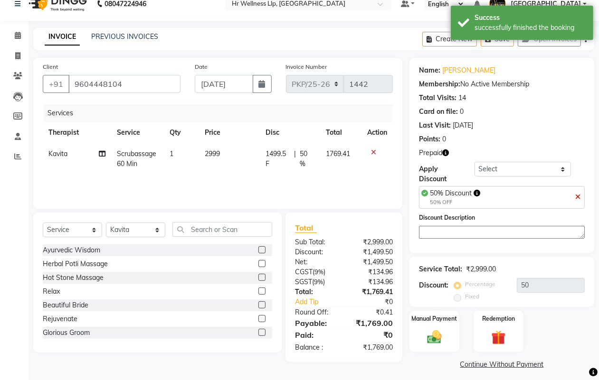
scroll to position [19, 0]
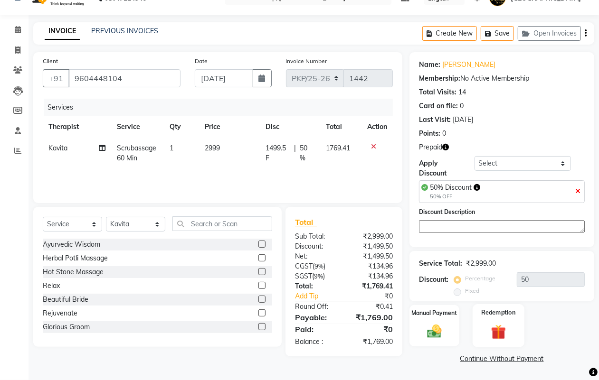
click at [497, 335] on img at bounding box center [498, 332] width 24 height 19
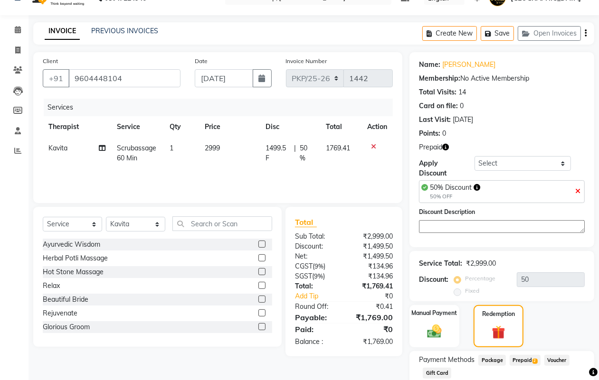
click at [519, 358] on span "Prepaid 2" at bounding box center [524, 360] width 31 height 11
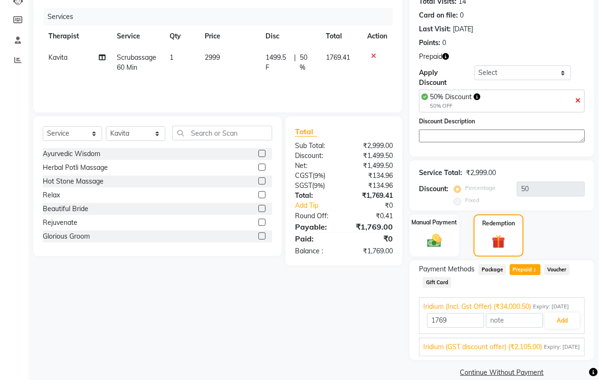
scroll to position [143, 0]
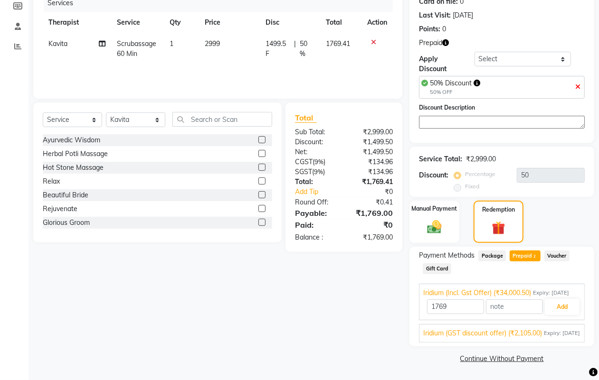
click at [507, 332] on span "Iridium (GST discount offer) (₹2,105.00)" at bounding box center [482, 333] width 119 height 10
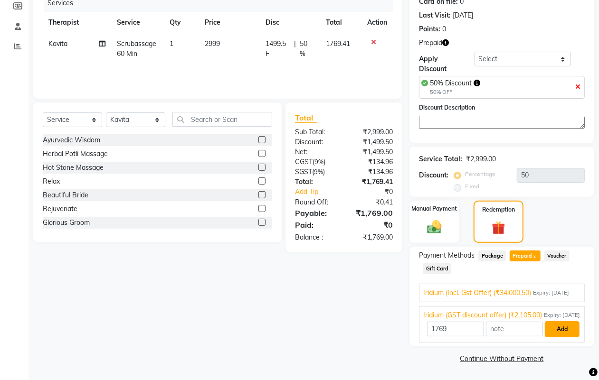
click at [558, 330] on button "Add" at bounding box center [561, 329] width 35 height 16
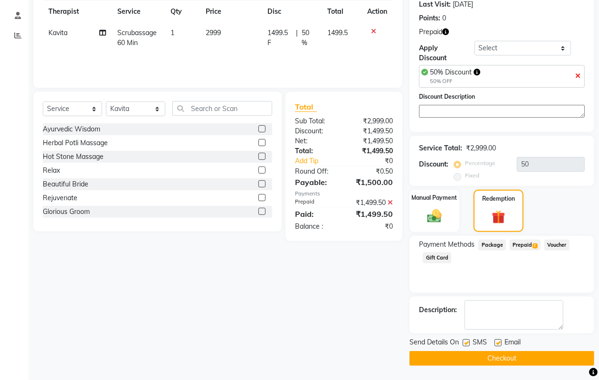
scroll to position [134, 0]
click at [499, 356] on button "Checkout" at bounding box center [501, 358] width 185 height 15
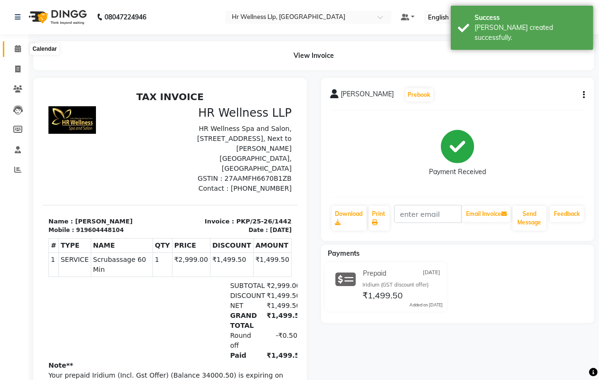
click at [18, 48] on icon at bounding box center [18, 48] width 6 height 7
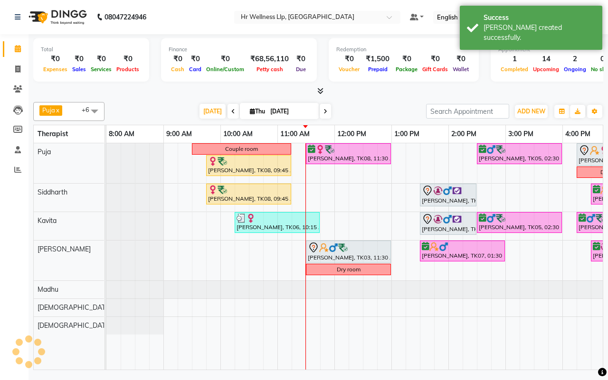
click at [367, 109] on div "Today Thu 04-09-2025" at bounding box center [265, 111] width 312 height 14
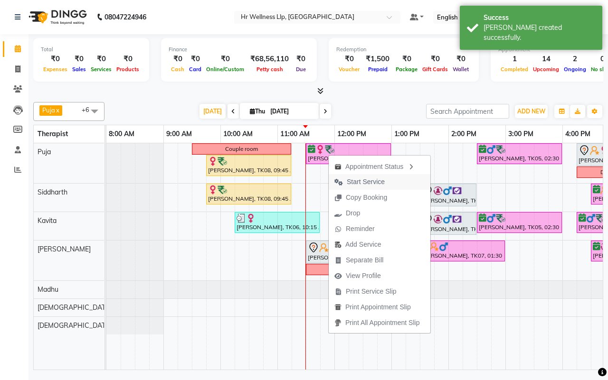
click at [349, 183] on span "Start Service" at bounding box center [366, 182] width 38 height 10
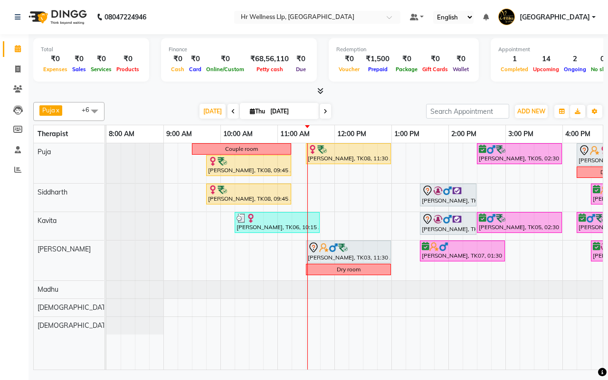
click at [343, 115] on div "Today Thu 04-09-2025" at bounding box center [265, 111] width 312 height 14
click at [232, 113] on span at bounding box center [232, 111] width 11 height 15
type input "03-09-2025"
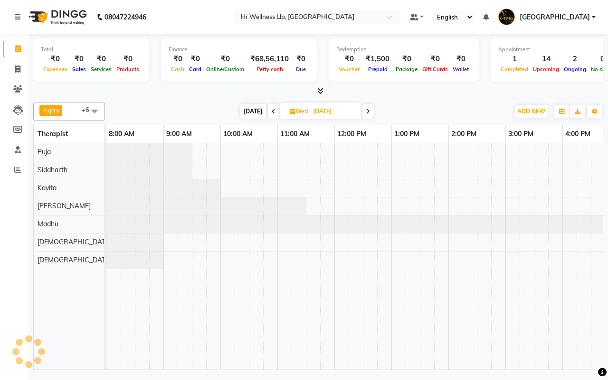
scroll to position [0, 171]
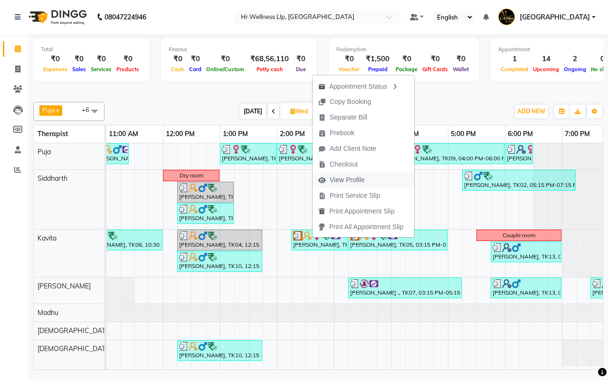
click at [344, 179] on span "View Profile" at bounding box center [346, 180] width 35 height 10
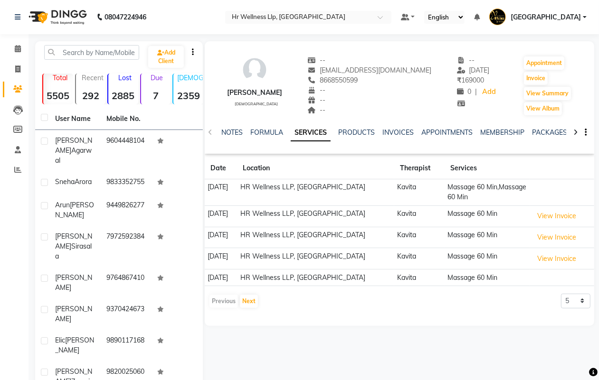
click at [574, 131] on icon at bounding box center [575, 132] width 4 height 7
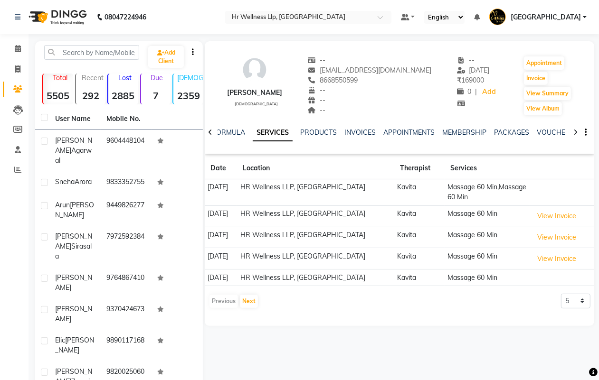
click at [574, 131] on icon at bounding box center [575, 132] width 4 height 7
click at [546, 131] on link "VOUCHERS" at bounding box center [548, 132] width 38 height 9
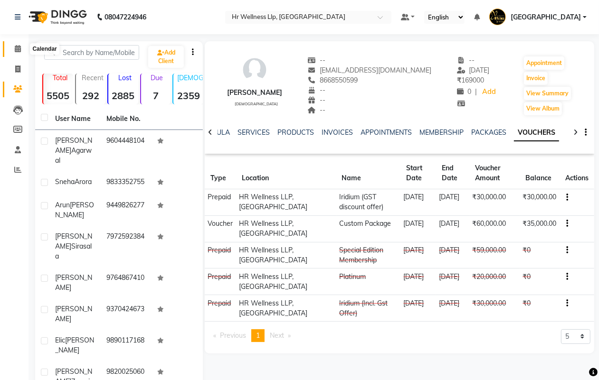
click at [16, 47] on icon at bounding box center [18, 48] width 6 height 7
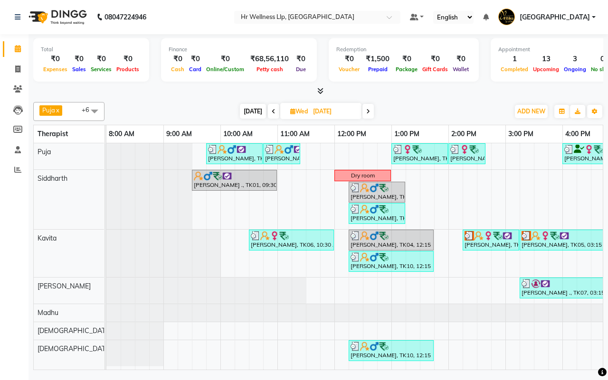
click at [254, 108] on span "Today" at bounding box center [253, 111] width 26 height 15
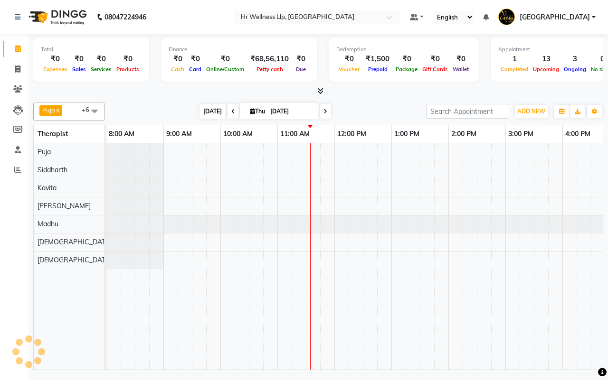
scroll to position [0, 171]
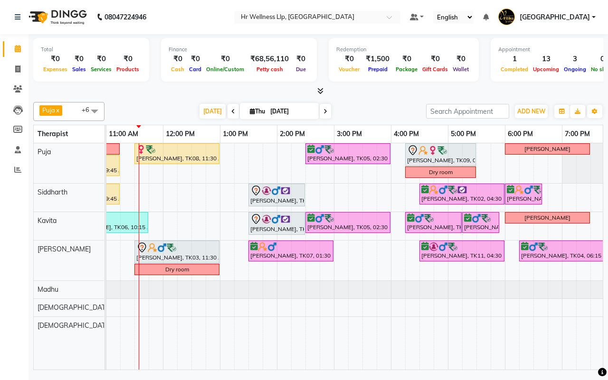
click at [366, 110] on div "Today Thu 04-09-2025" at bounding box center [265, 111] width 312 height 14
click at [369, 110] on div "Today Thu 04-09-2025" at bounding box center [265, 111] width 312 height 14
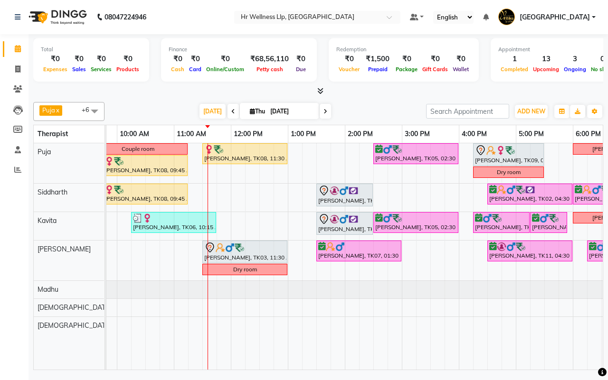
scroll to position [0, 85]
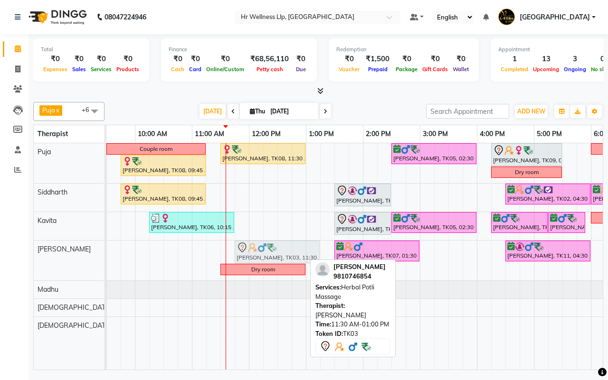
drag, startPoint x: 234, startPoint y: 257, endPoint x: 241, endPoint y: 256, distance: 7.1
click at [21, 256] on div "Neeraj Kumar, TK03, 11:30 AM-01:00 PM, Herbal Potli Massage Dhananjay Mandhare,…" at bounding box center [21, 261] width 0 height 40
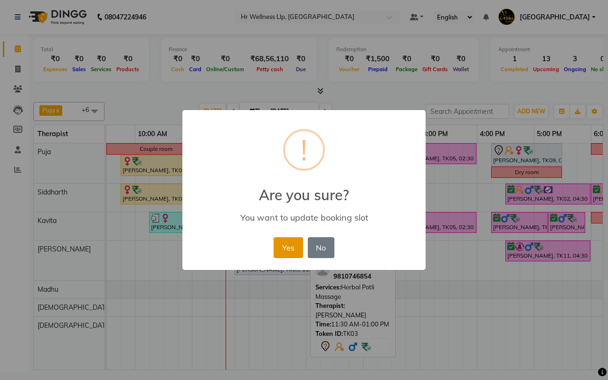
click at [288, 248] on button "Yes" at bounding box center [287, 247] width 29 height 21
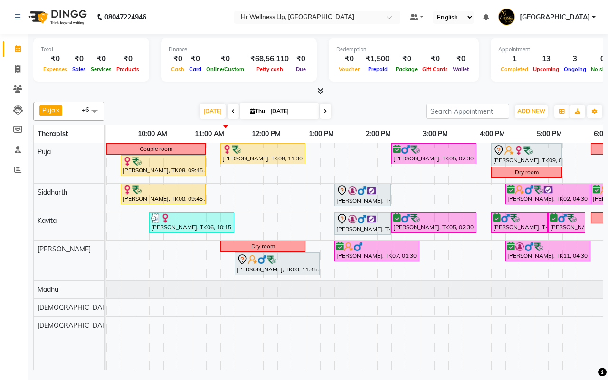
click at [366, 111] on div "Today Thu 04-09-2025" at bounding box center [265, 111] width 312 height 14
click at [346, 111] on div "Today Thu 04-09-2025" at bounding box center [265, 111] width 312 height 14
click at [355, 110] on div "Today Thu 04-09-2025" at bounding box center [265, 111] width 312 height 14
click at [368, 112] on div "Today Thu 04-09-2025" at bounding box center [265, 111] width 312 height 14
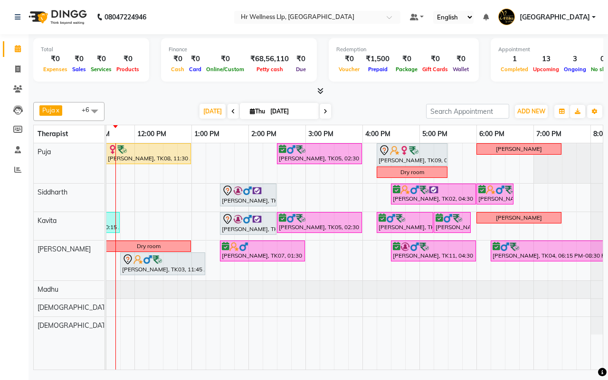
scroll to position [0, 244]
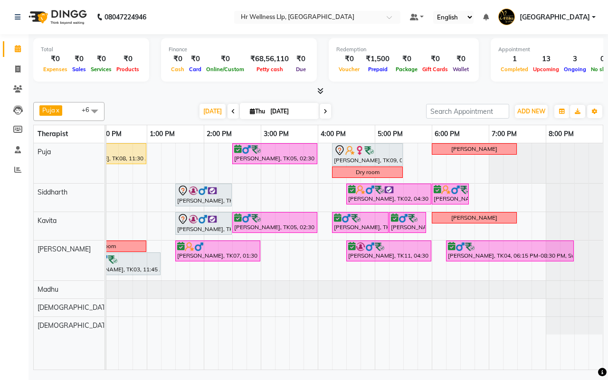
click at [325, 112] on span at bounding box center [324, 111] width 11 height 15
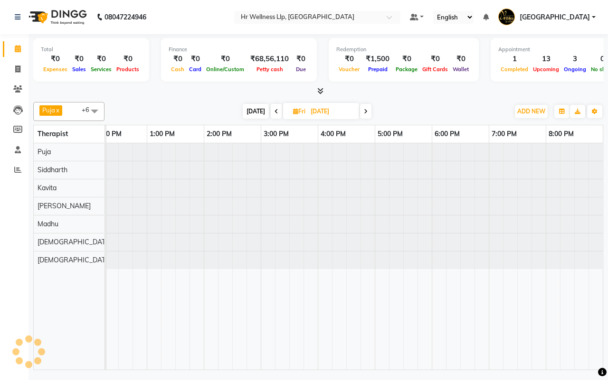
scroll to position [0, 171]
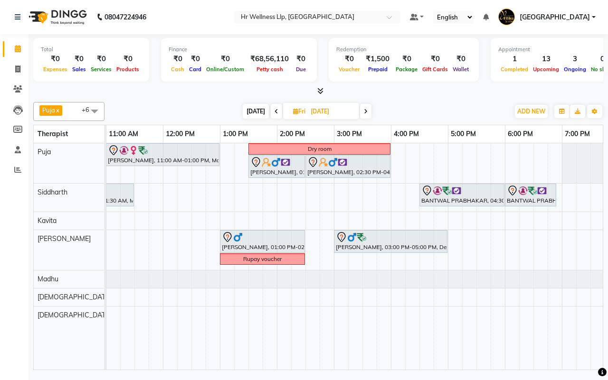
click at [433, 109] on div "Today Fri 05-09-2025" at bounding box center [306, 111] width 395 height 14
click at [432, 112] on div "Today Fri 05-09-2025" at bounding box center [306, 111] width 395 height 14
click at [429, 113] on div "Today Fri 05-09-2025" at bounding box center [306, 111] width 395 height 14
click at [254, 113] on span "Today" at bounding box center [256, 111] width 26 height 15
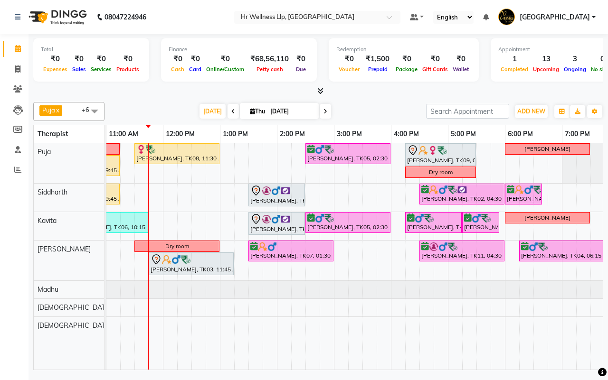
click at [369, 111] on div "Today Thu 04-09-2025" at bounding box center [265, 111] width 312 height 14
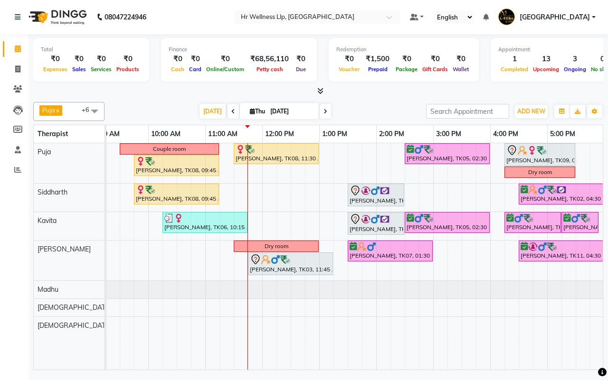
scroll to position [0, 239]
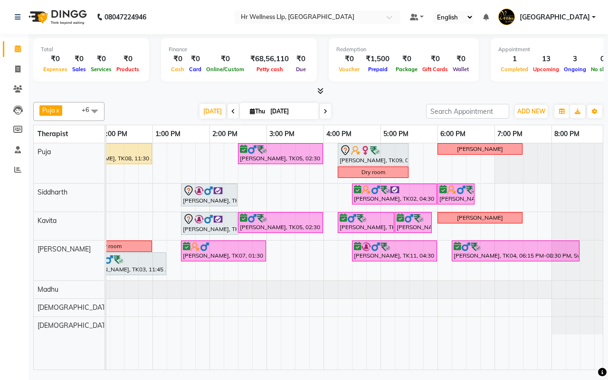
click at [325, 112] on span at bounding box center [324, 111] width 11 height 15
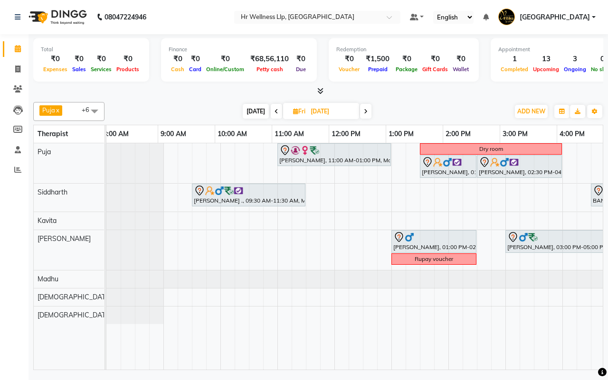
scroll to position [0, 0]
click at [173, 110] on div "Today Fri 05-09-2025" at bounding box center [306, 111] width 395 height 14
click at [255, 111] on span "Today" at bounding box center [256, 111] width 26 height 15
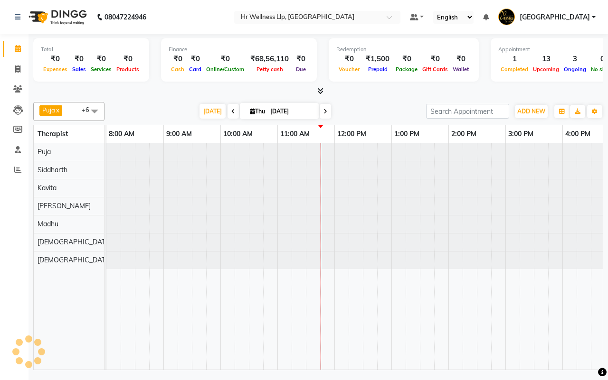
scroll to position [0, 171]
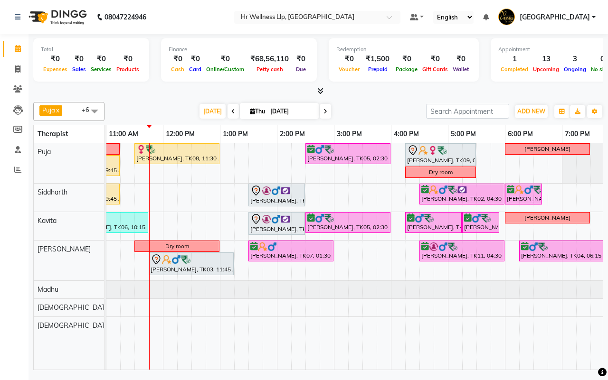
click at [359, 108] on div "Today Thu 04-09-2025" at bounding box center [265, 111] width 312 height 14
click at [366, 112] on div "Today Thu 04-09-2025" at bounding box center [265, 111] width 312 height 14
click at [323, 110] on icon at bounding box center [325, 112] width 4 height 6
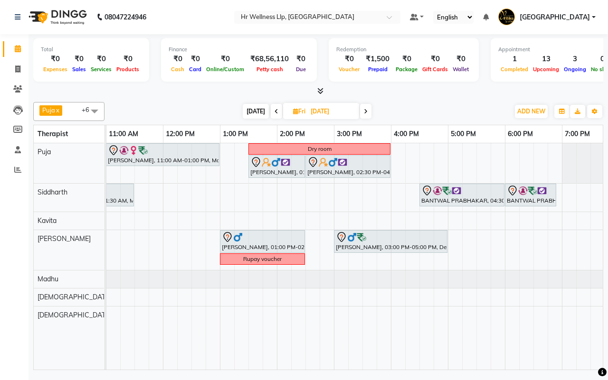
click at [365, 112] on icon at bounding box center [366, 112] width 4 height 6
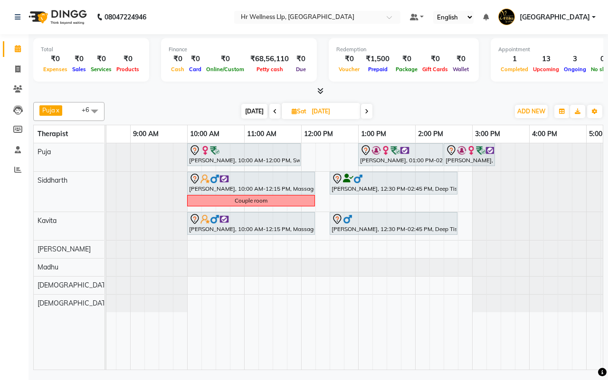
scroll to position [0, 0]
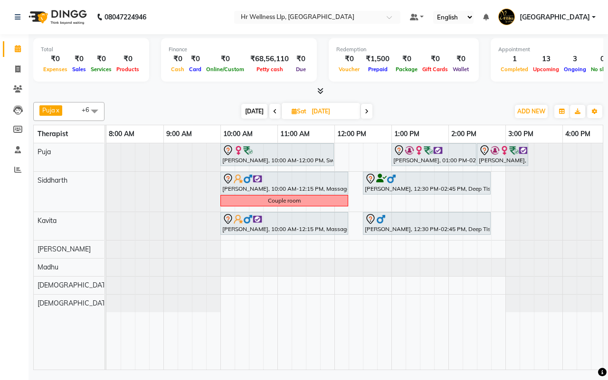
click at [366, 110] on icon at bounding box center [367, 112] width 4 height 6
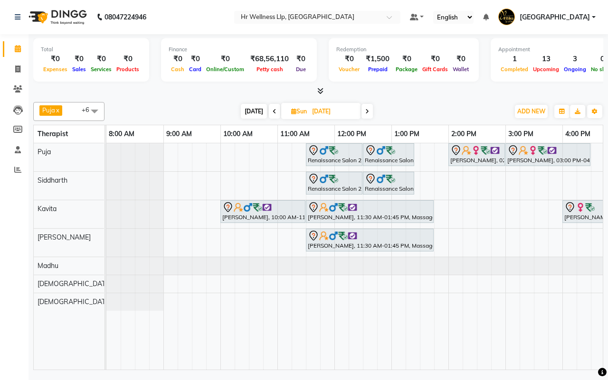
click at [366, 112] on icon at bounding box center [367, 112] width 4 height 6
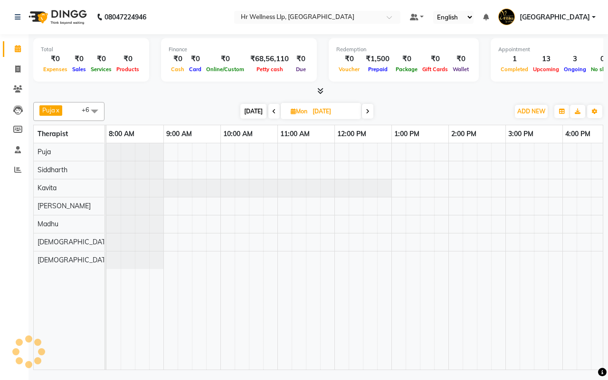
scroll to position [0, 171]
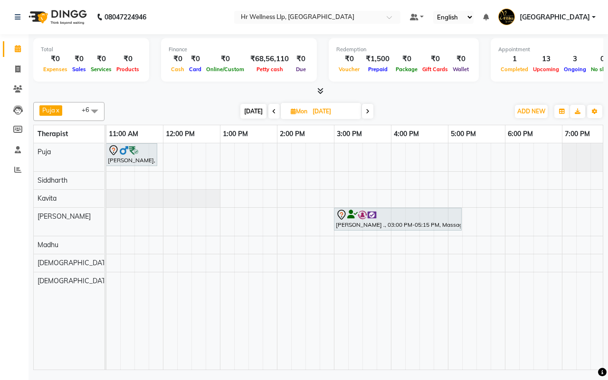
click at [273, 110] on icon at bounding box center [274, 112] width 4 height 6
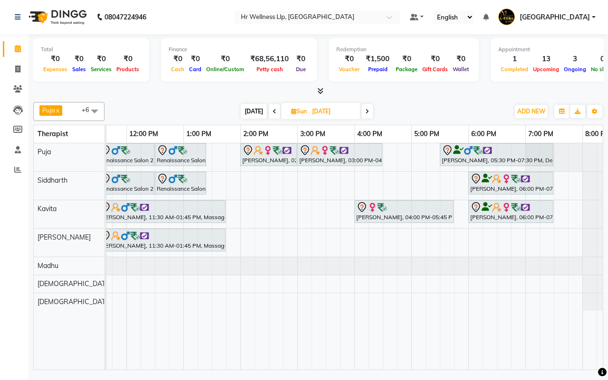
scroll to position [0, 0]
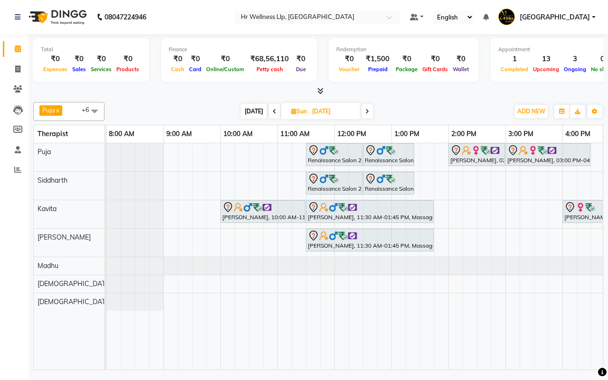
click at [200, 112] on div "Today Sun 07-09-2025" at bounding box center [306, 111] width 395 height 14
click at [252, 111] on span "Today" at bounding box center [254, 111] width 26 height 15
type input "[DATE]"
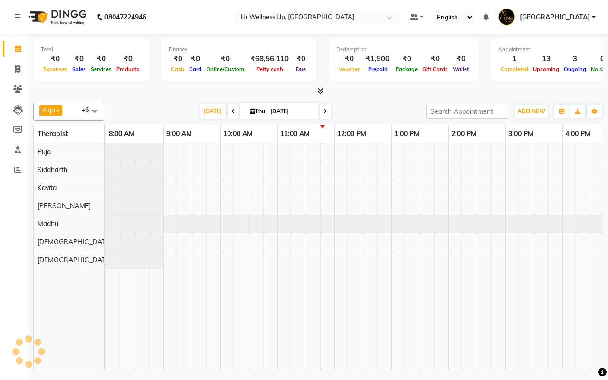
scroll to position [0, 171]
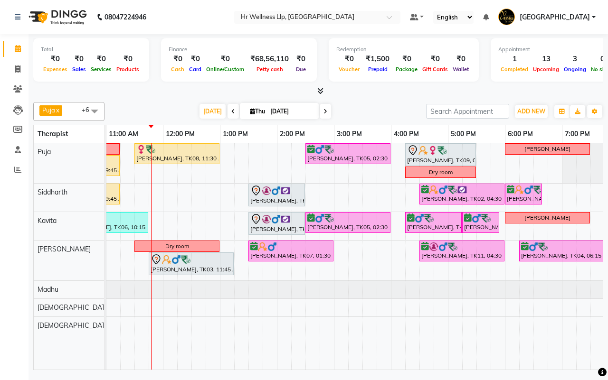
click at [373, 113] on div "Today Thu 04-09-2025" at bounding box center [265, 111] width 312 height 14
click at [368, 108] on div "Today Thu 04-09-2025" at bounding box center [265, 111] width 312 height 14
click at [276, 112] on input "[DATE]" at bounding box center [290, 111] width 47 height 14
select select "9"
select select "2025"
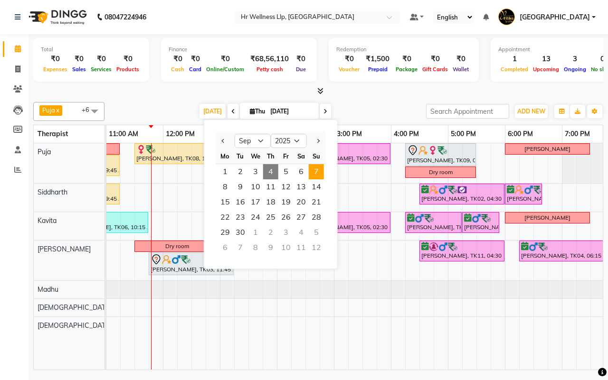
click at [314, 171] on span "7" at bounding box center [316, 171] width 15 height 15
type input "07-09-2025"
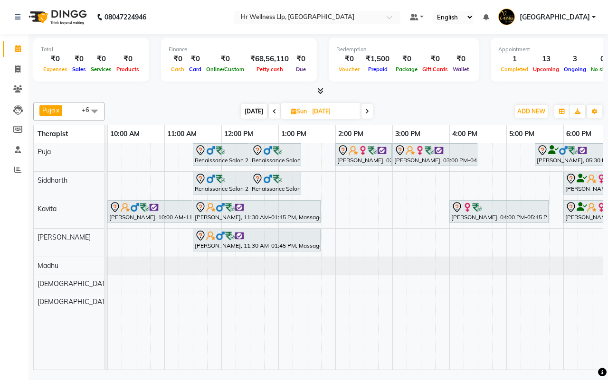
scroll to position [0, 0]
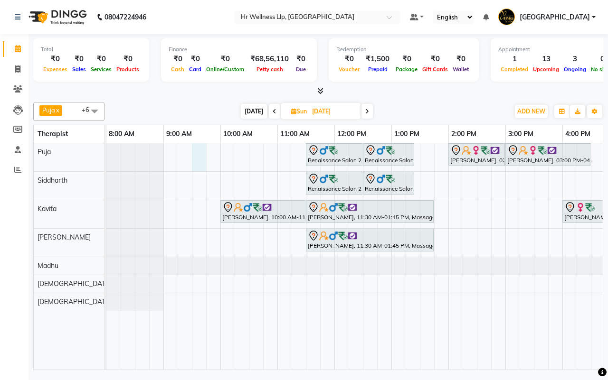
click at [194, 157] on div "Renaissance Salon 27AASFR5194C1ZS, 11:30 AM-12:30 PM, Massage 60 Min Renaissanc…" at bounding box center [476, 256] width 741 height 226
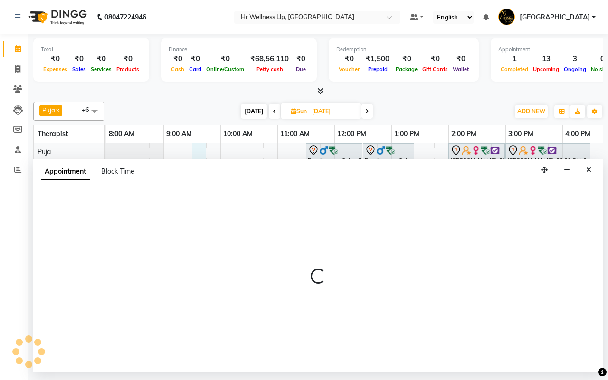
select select "16488"
select select "570"
select select "tentative"
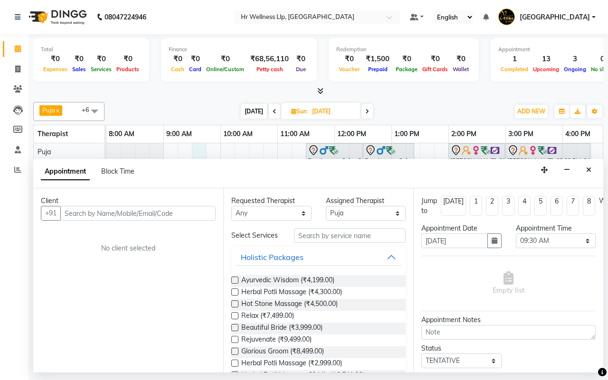
click at [134, 213] on input "text" at bounding box center [137, 213] width 155 height 15
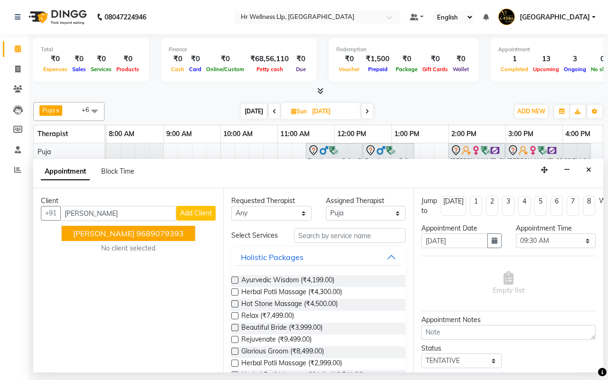
click at [136, 235] on ngb-highlight "9689079393" at bounding box center [159, 233] width 47 height 9
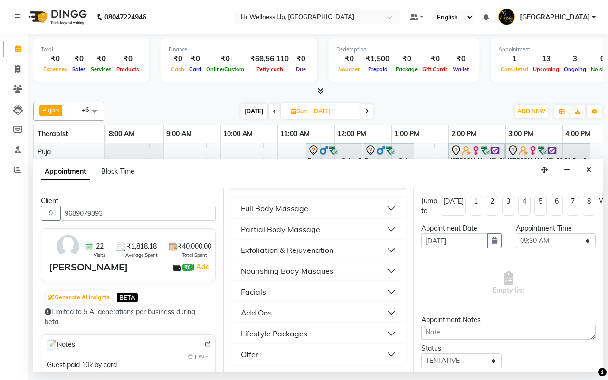
scroll to position [196, 0]
type input "9689079393"
click at [282, 210] on div "Full Body Massage" at bounding box center [274, 208] width 67 height 11
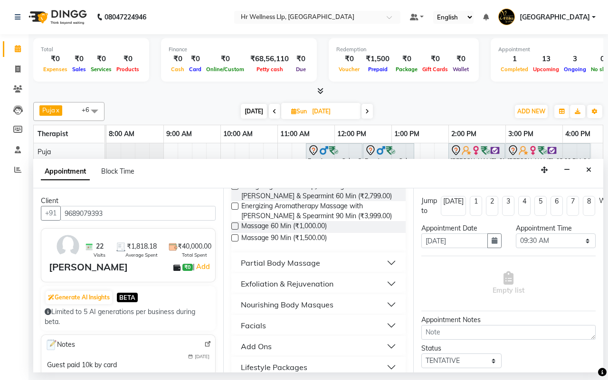
scroll to position [709, 0]
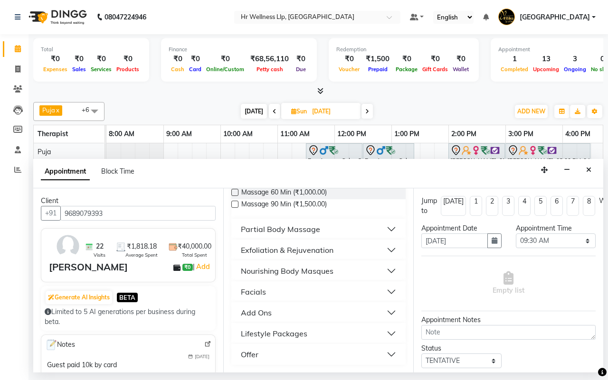
click at [279, 229] on div "Partial Body Massage" at bounding box center [280, 229] width 79 height 11
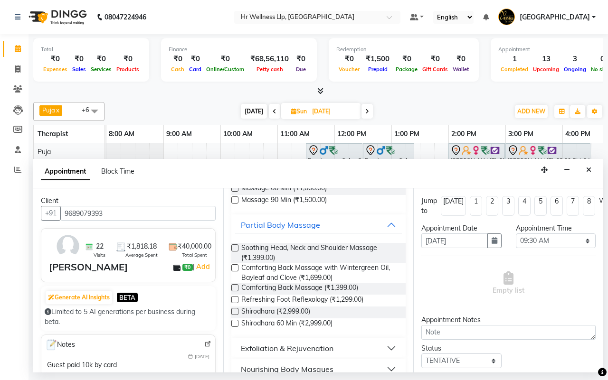
click at [234, 315] on label at bounding box center [234, 311] width 7 height 7
click at [234, 316] on input "checkbox" at bounding box center [234, 313] width 6 height 6
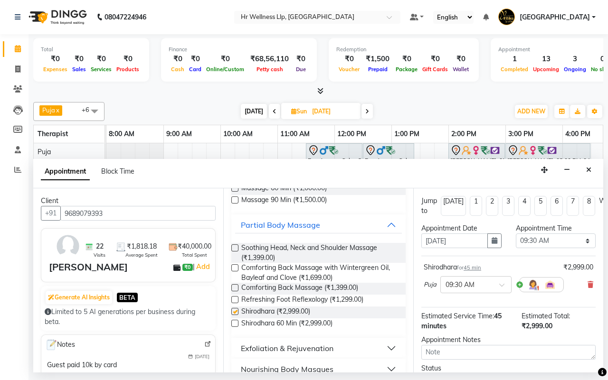
checkbox input "false"
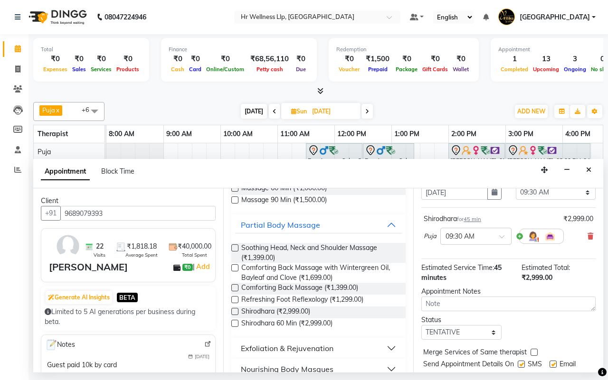
scroll to position [84, 0]
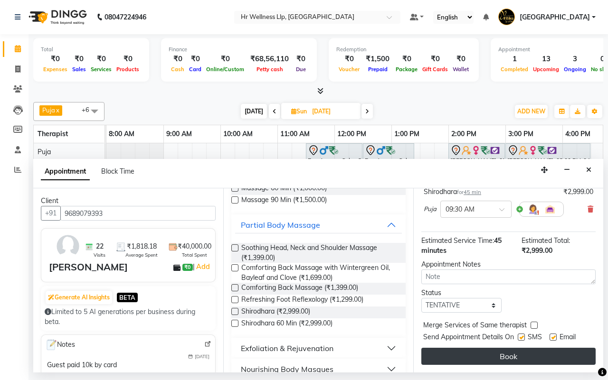
click at [505, 349] on button "Book" at bounding box center [508, 356] width 174 height 17
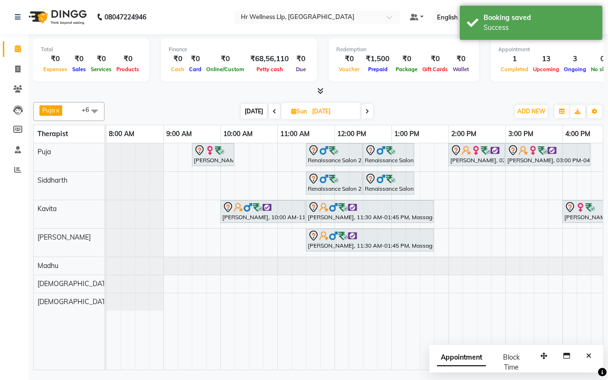
click at [435, 94] on div at bounding box center [318, 91] width 570 height 10
drag, startPoint x: 233, startPoint y: 152, endPoint x: 249, endPoint y: 151, distance: 16.2
click at [106, 151] on div "Dr Rita Kharat, 09:30 AM-10:15 AM, Shirodhara Renaissance Salon 27AASFR5194C1ZS…" at bounding box center [106, 157] width 0 height 28
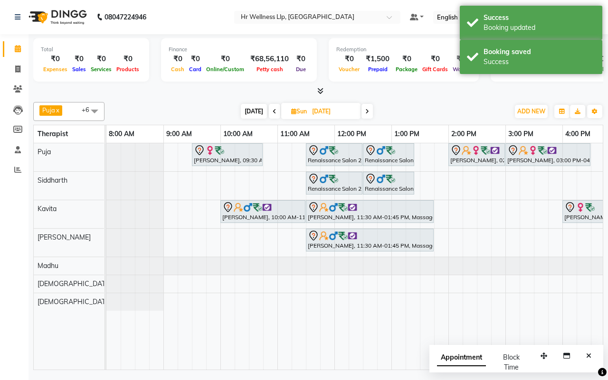
click at [253, 110] on span "Today" at bounding box center [254, 111] width 26 height 15
type input "[DATE]"
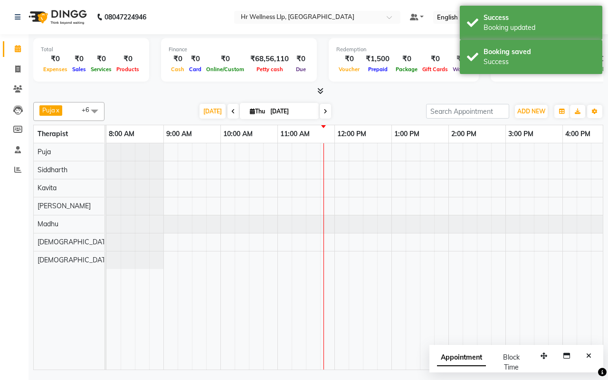
scroll to position [0, 171]
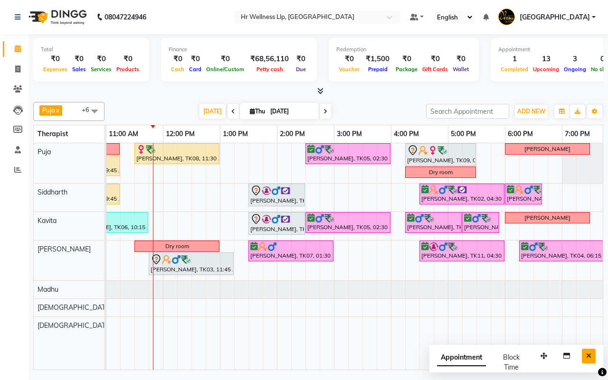
click at [589, 356] on icon "Close" at bounding box center [588, 356] width 5 height 7
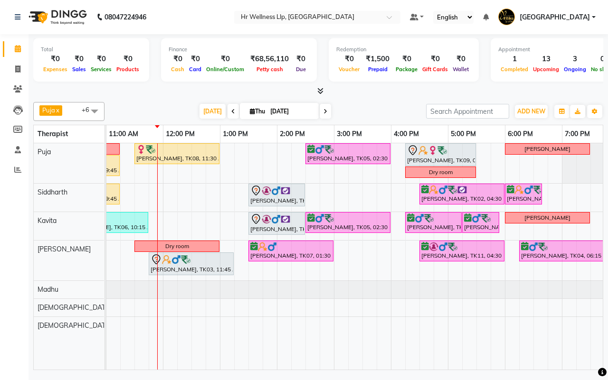
click at [367, 111] on div "Today Thu 04-09-2025" at bounding box center [265, 111] width 312 height 14
click at [368, 111] on div "Today Thu 04-09-2025" at bounding box center [265, 111] width 312 height 14
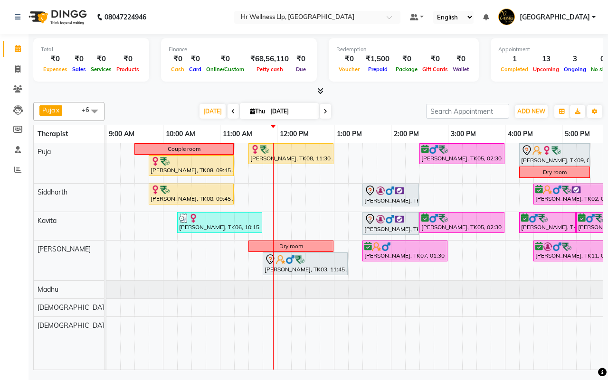
scroll to position [0, 51]
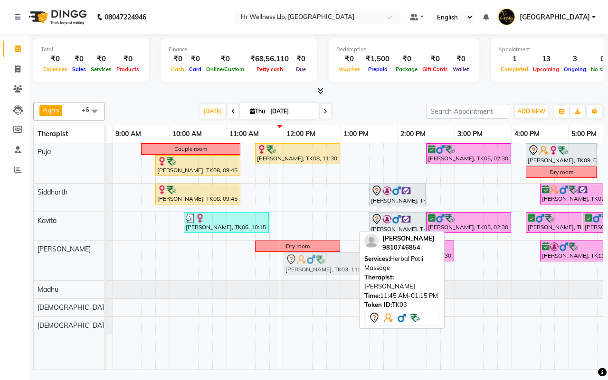
drag, startPoint x: 292, startPoint y: 268, endPoint x: 300, endPoint y: 268, distance: 8.1
click at [56, 268] on div "Dry room Dhananjay Mandhare, TK07, 01:30 PM-03:00 PM, Massage 60 Min Ronny K, T…" at bounding box center [56, 261] width 0 height 40
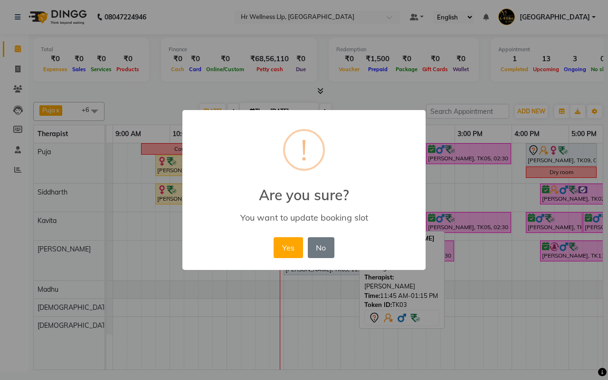
drag, startPoint x: 286, startPoint y: 247, endPoint x: 314, endPoint y: 218, distance: 39.6
click at [290, 247] on button "Yes" at bounding box center [287, 247] width 29 height 21
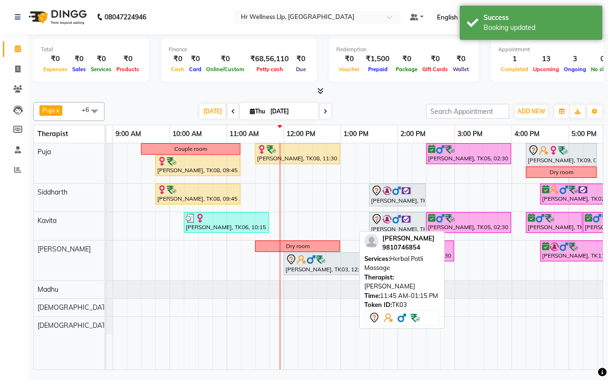
click at [376, 103] on div "Puja x Siddharth x Kavita x Male waitlist x Female waitlist x Kevin x Madhu x +…" at bounding box center [318, 111] width 570 height 19
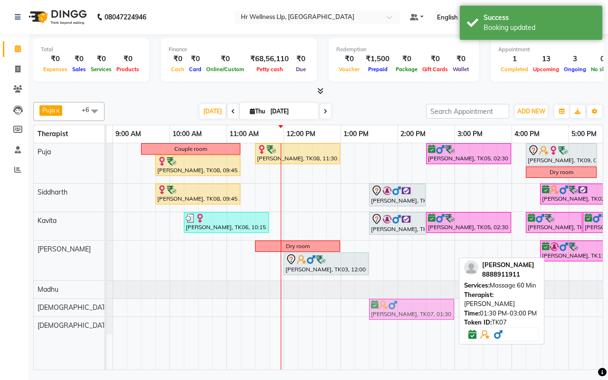
drag, startPoint x: 395, startPoint y: 253, endPoint x: 395, endPoint y: 304, distance: 51.3
click at [395, 304] on tbody "Couple room Sneha Arora, TK08, 11:30 AM-01:00 PM, Swedish Massage 60 Min Nitin …" at bounding box center [426, 238] width 741 height 191
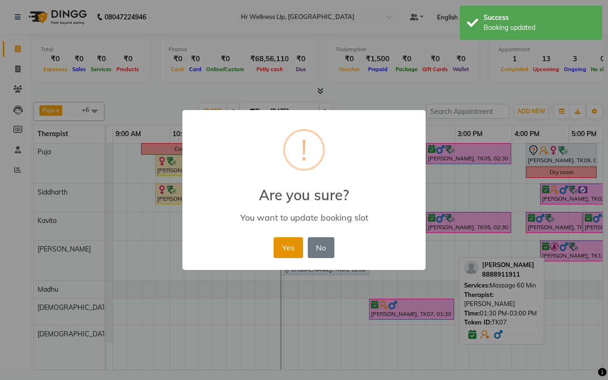
click at [281, 249] on button "Yes" at bounding box center [287, 247] width 29 height 21
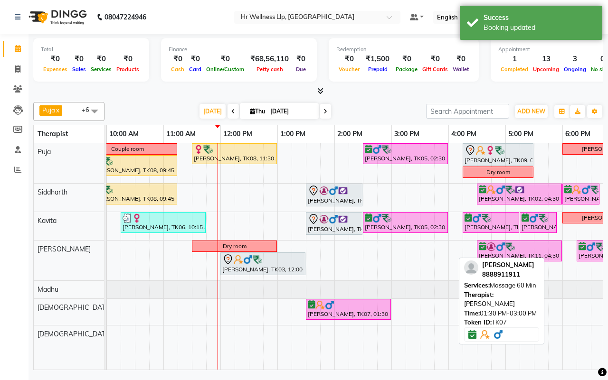
scroll to position [0, 117]
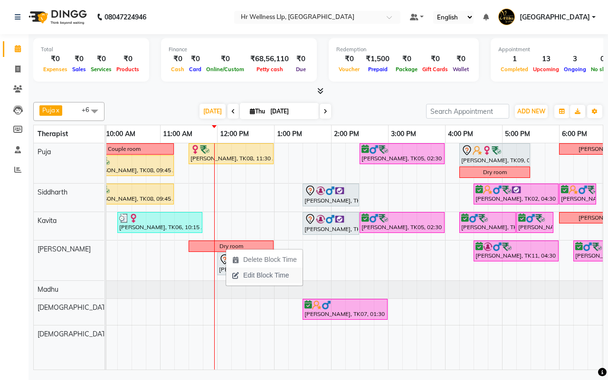
click at [245, 277] on span "Edit Block Time" at bounding box center [266, 276] width 46 height 10
select select "85702"
select select "690"
select select "780"
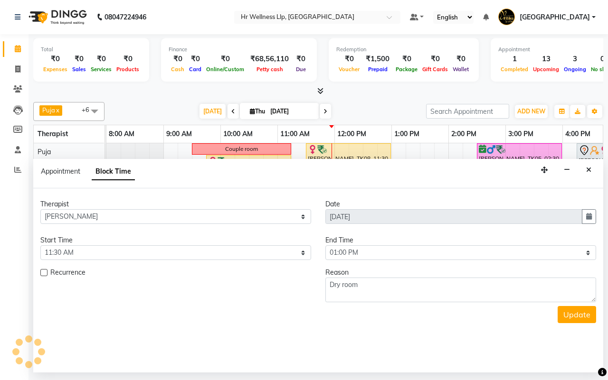
scroll to position [0, 171]
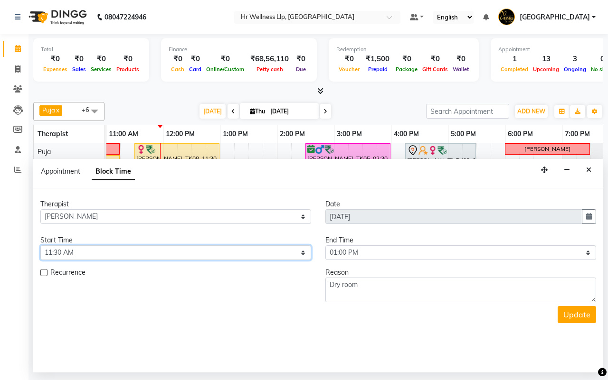
click at [131, 252] on select "Select 09:00 AM 09:15 AM 09:30 AM 09:45 AM 10:00 AM 10:15 AM 10:30 AM 10:45 AM …" at bounding box center [175, 252] width 271 height 15
select select "720"
click at [40, 246] on select "Select 09:00 AM 09:15 AM 09:30 AM 09:45 AM 10:00 AM 10:15 AM 10:30 AM 10:45 AM …" at bounding box center [175, 252] width 271 height 15
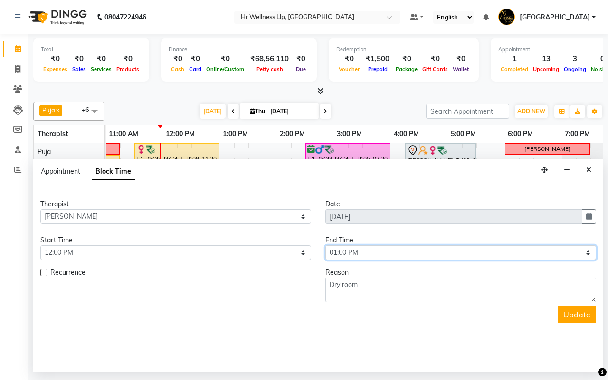
click at [385, 254] on select "Select 09:00 AM 09:15 AM 09:30 AM 09:45 AM 10:00 AM 10:15 AM 10:30 AM 10:45 AM …" at bounding box center [460, 252] width 271 height 15
select select "795"
click at [325, 246] on select "Select 09:00 AM 09:15 AM 09:30 AM 09:45 AM 10:00 AM 10:15 AM 10:30 AM 10:45 AM …" at bounding box center [460, 252] width 271 height 15
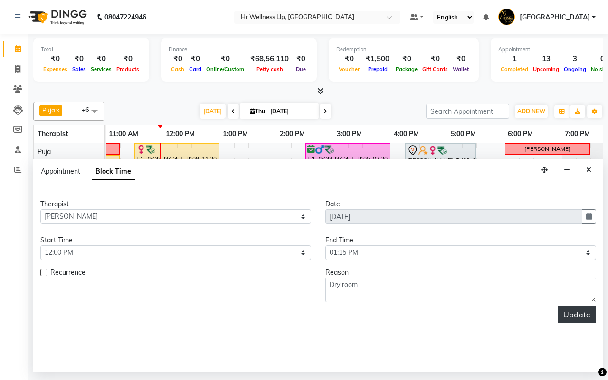
click at [572, 317] on button "Update" at bounding box center [576, 314] width 38 height 17
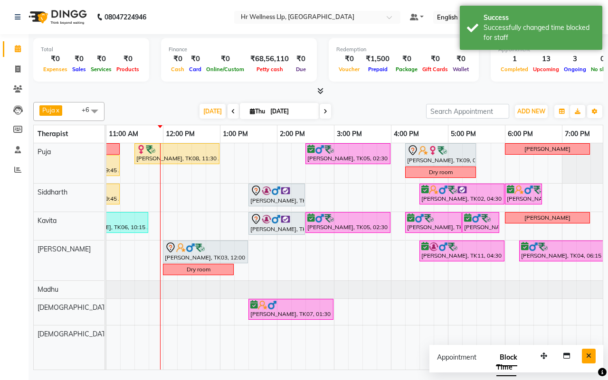
click at [590, 353] on icon "Close" at bounding box center [588, 356] width 5 height 7
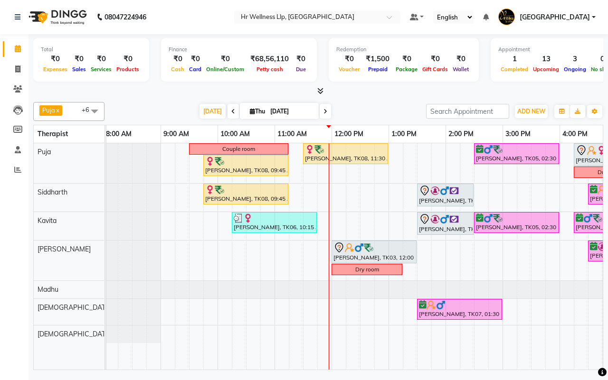
scroll to position [0, 0]
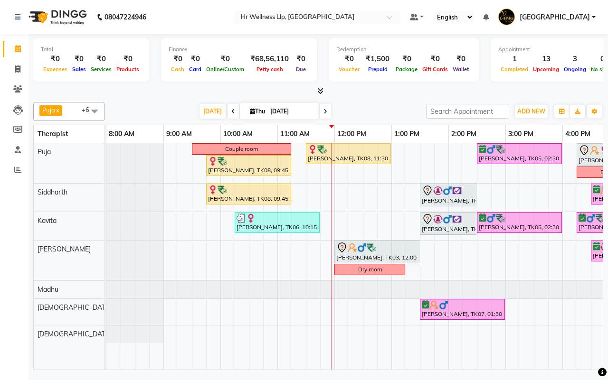
click at [371, 112] on div "Today Thu 04-09-2025" at bounding box center [265, 111] width 312 height 14
click at [361, 112] on div "Today Thu 04-09-2025" at bounding box center [265, 111] width 312 height 14
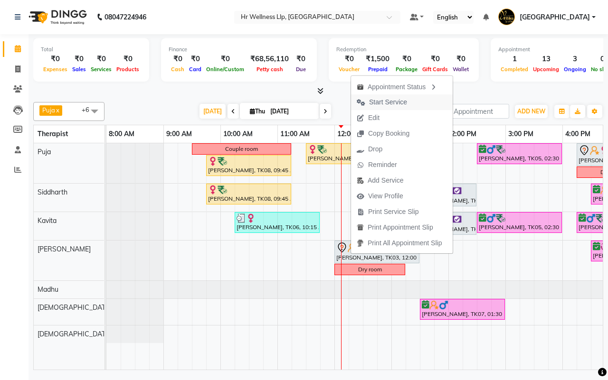
click at [376, 104] on span "Start Service" at bounding box center [388, 102] width 38 height 10
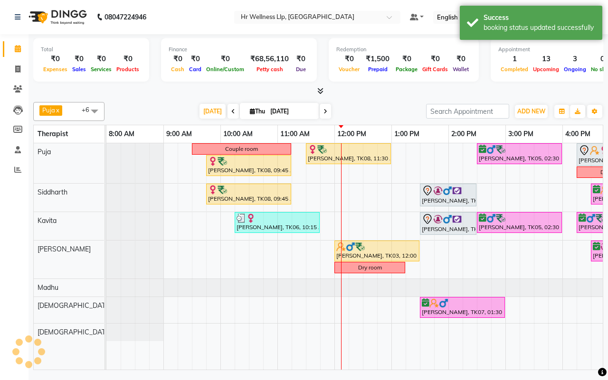
click at [376, 104] on div "Today Thu 04-09-2025" at bounding box center [265, 111] width 312 height 14
click at [327, 110] on span at bounding box center [324, 111] width 11 height 15
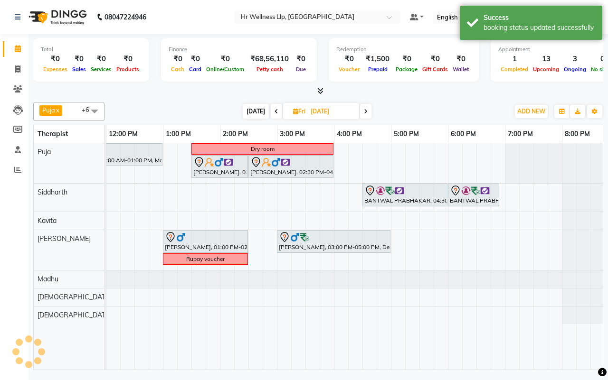
click at [366, 109] on icon at bounding box center [366, 112] width 4 height 6
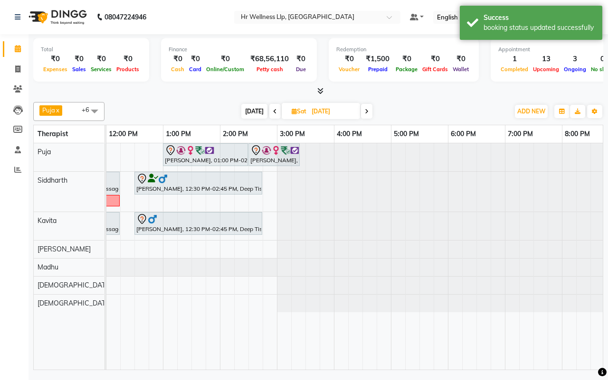
click at [366, 109] on icon at bounding box center [367, 112] width 4 height 6
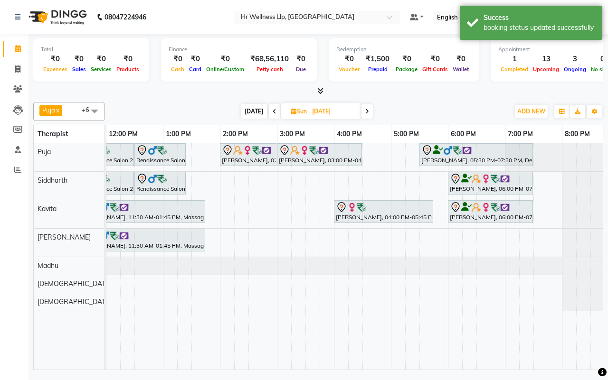
click at [273, 111] on icon at bounding box center [274, 112] width 4 height 6
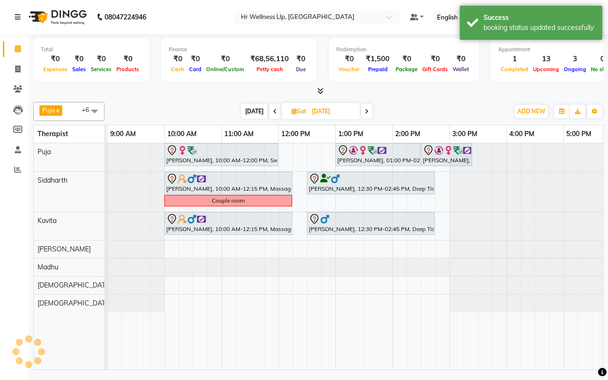
scroll to position [0, 43]
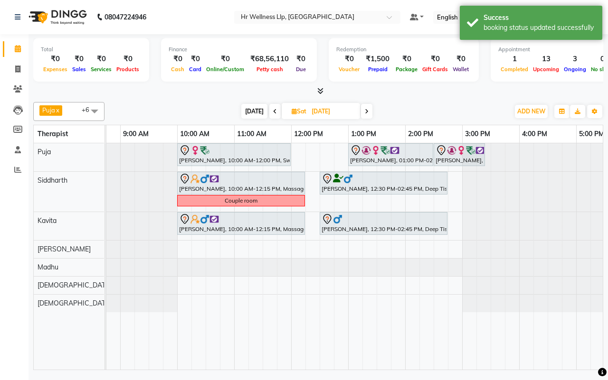
click at [366, 112] on icon at bounding box center [367, 112] width 4 height 6
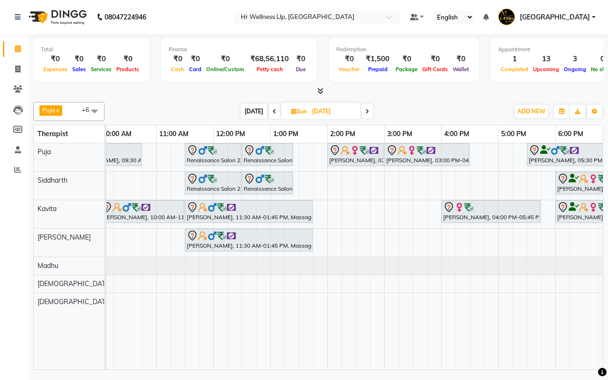
scroll to position [0, 154]
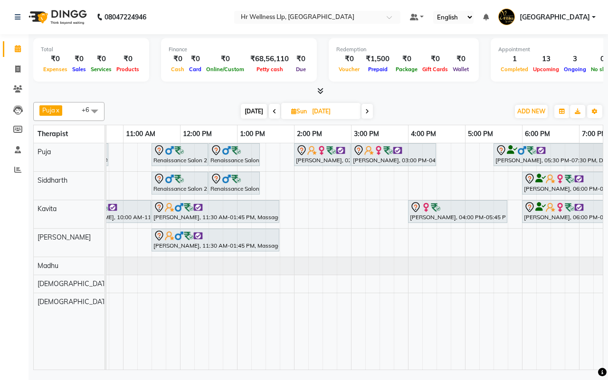
click at [253, 113] on span "Today" at bounding box center [254, 111] width 26 height 15
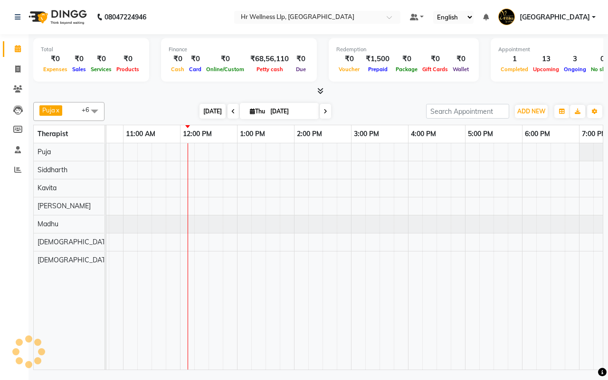
scroll to position [0, 228]
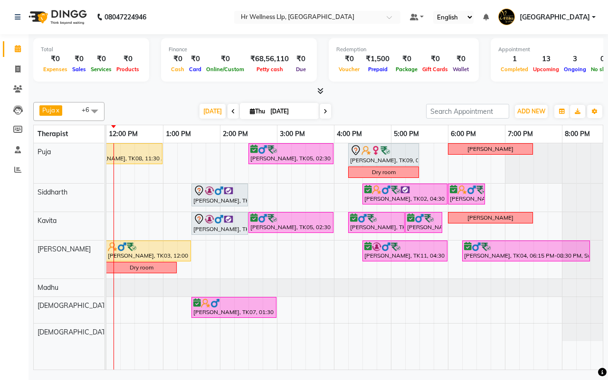
click at [323, 110] on icon at bounding box center [325, 112] width 4 height 6
type input "05-09-2025"
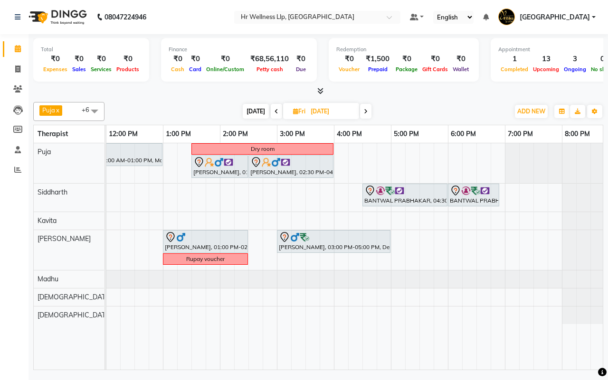
scroll to position [0, 0]
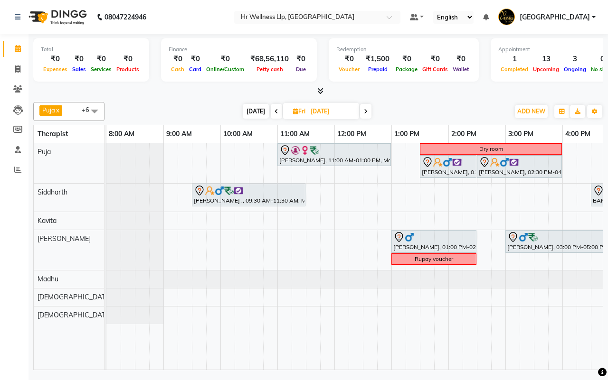
click at [317, 108] on input "05-09-2025" at bounding box center [331, 111] width 47 height 14
select select "9"
select select "2025"
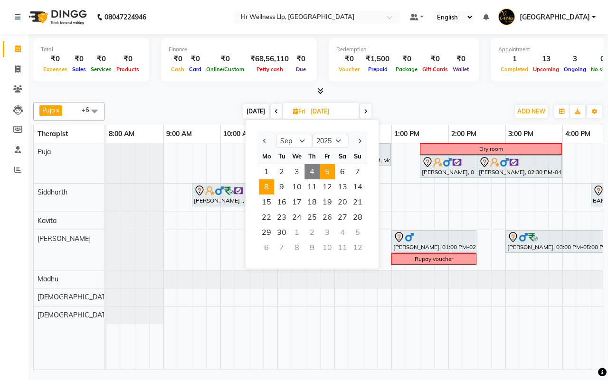
click at [267, 187] on span "8" at bounding box center [266, 186] width 15 height 15
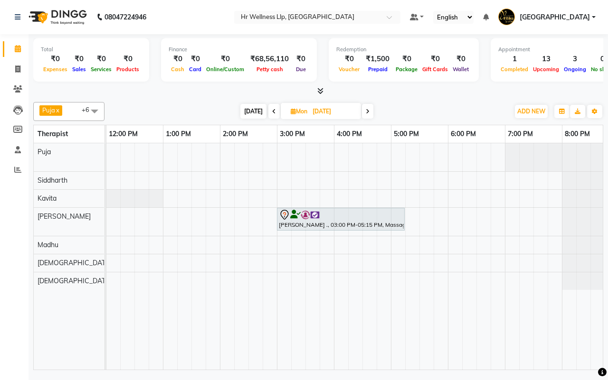
scroll to position [0, 27]
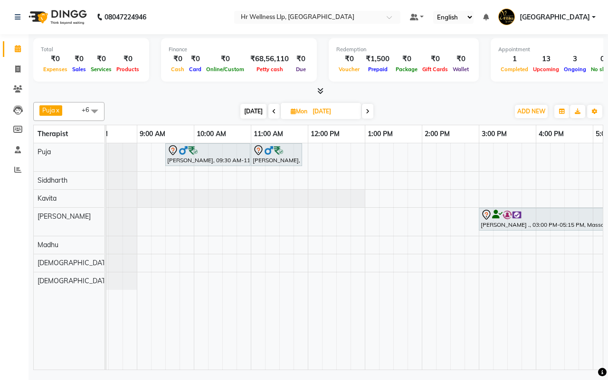
drag, startPoint x: 422, startPoint y: 110, endPoint x: 307, endPoint y: 109, distance: 114.9
click at [421, 109] on div "Today Mon 08-09-2025" at bounding box center [306, 111] width 395 height 14
click at [253, 110] on span "Today" at bounding box center [253, 111] width 26 height 15
type input "[DATE]"
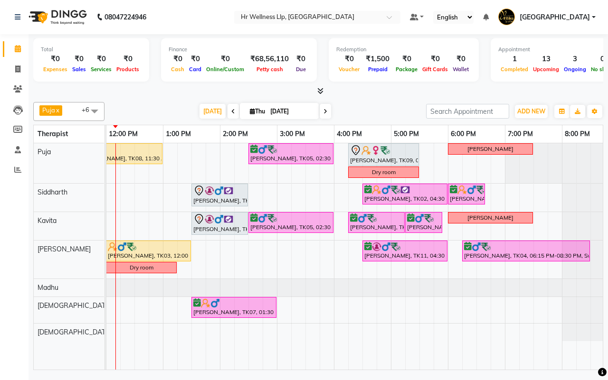
click at [368, 111] on div "Today Thu 04-09-2025" at bounding box center [265, 111] width 312 height 14
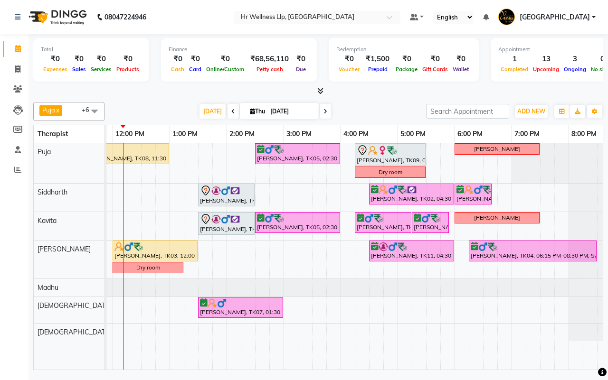
scroll to position [0, 219]
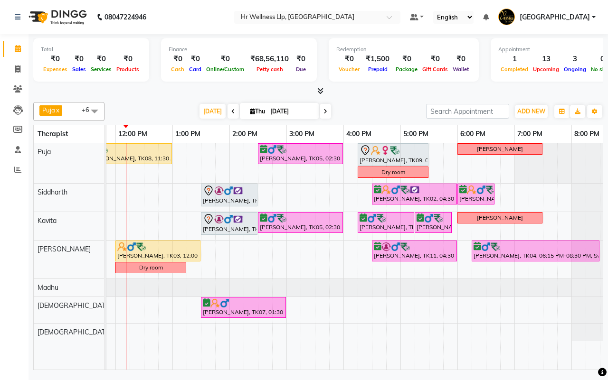
click at [363, 112] on div "Today Thu 04-09-2025" at bounding box center [265, 111] width 312 height 14
click at [374, 113] on div "Today Thu 04-09-2025" at bounding box center [265, 111] width 312 height 14
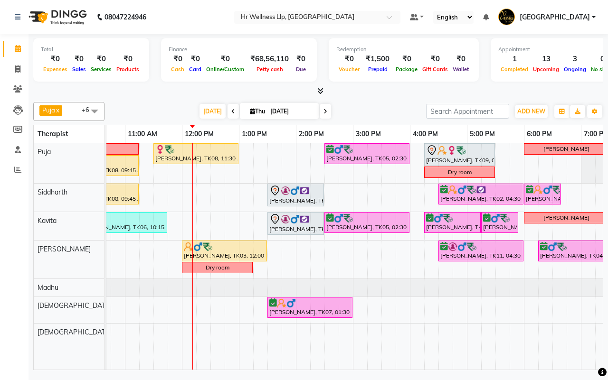
scroll to position [0, 154]
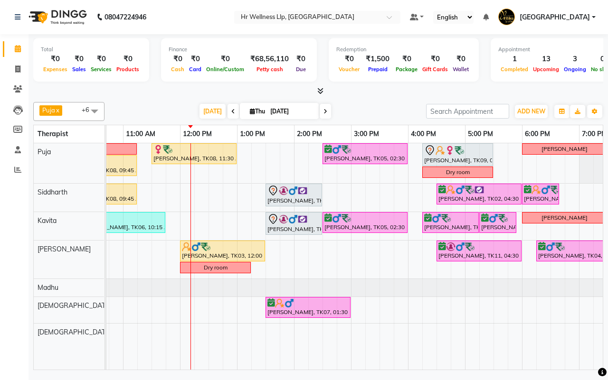
click at [366, 112] on div "Today Thu 04-09-2025" at bounding box center [265, 111] width 312 height 14
click at [270, 110] on input "[DATE]" at bounding box center [290, 111] width 47 height 14
select select "9"
select select "2025"
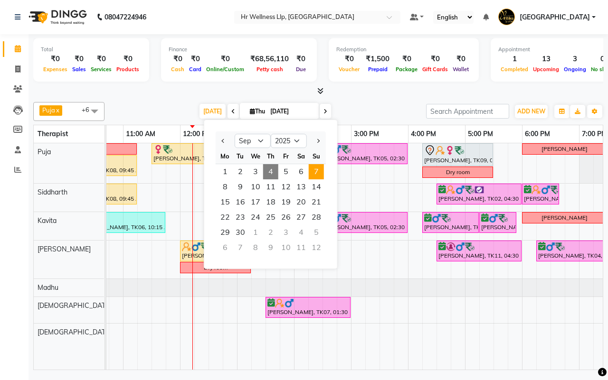
click at [319, 169] on span "7" at bounding box center [316, 171] width 15 height 15
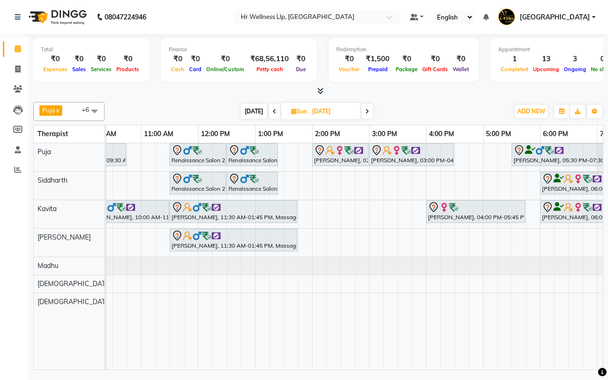
scroll to position [0, 172]
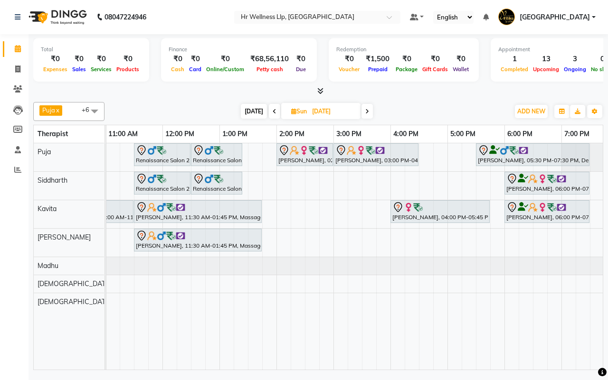
click at [427, 113] on div "Today Sun 07-09-2025" at bounding box center [306, 111] width 395 height 14
click at [252, 110] on span "Today" at bounding box center [254, 111] width 26 height 15
type input "[DATE]"
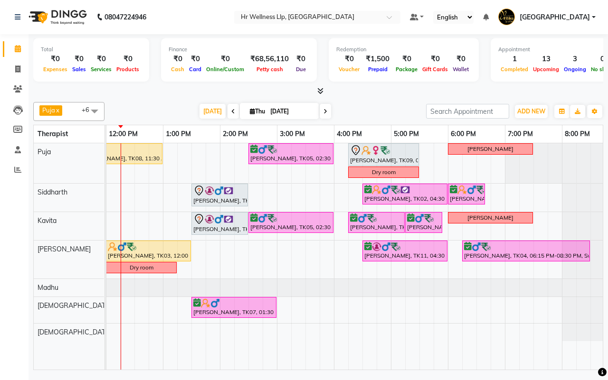
click at [366, 110] on div "Today Thu 04-09-2025" at bounding box center [265, 111] width 312 height 14
click at [368, 112] on div "Today Thu 04-09-2025" at bounding box center [265, 111] width 312 height 14
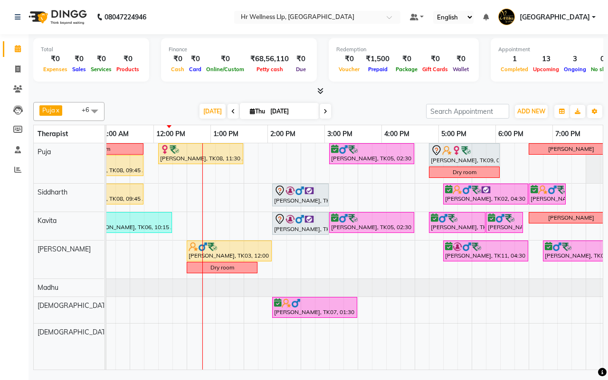
scroll to position [0, 148]
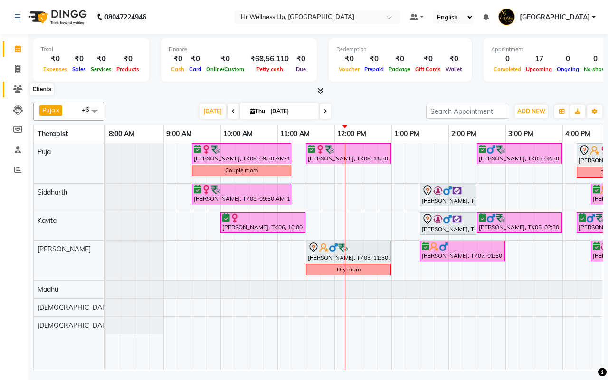
click at [18, 89] on icon at bounding box center [17, 88] width 9 height 7
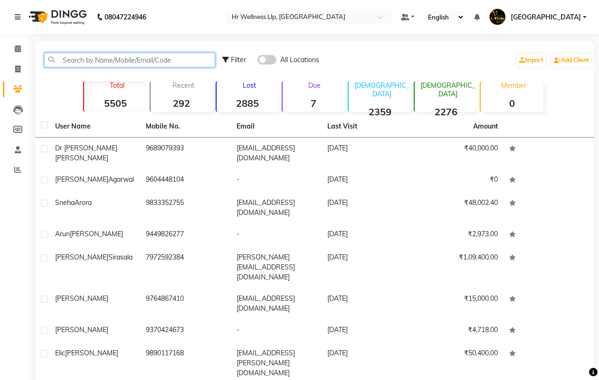
paste input "9818401181"
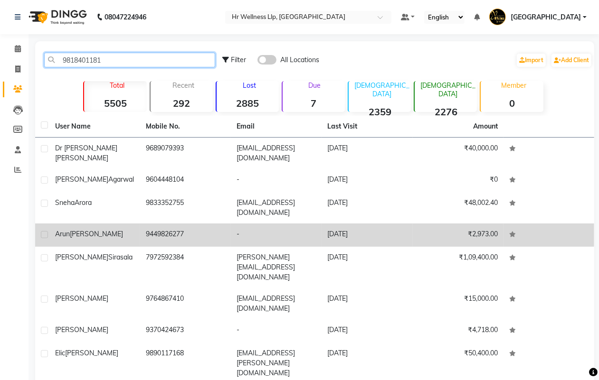
type input "9818401181"
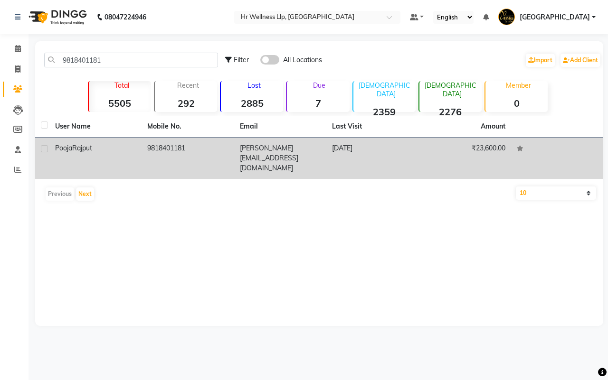
click at [272, 150] on td "pooji.rajput@gmail.com" at bounding box center [280, 158] width 92 height 41
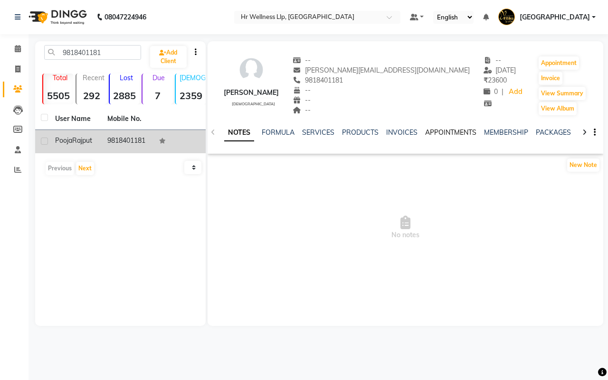
click at [450, 130] on link "APPOINTMENTS" at bounding box center [450, 132] width 51 height 9
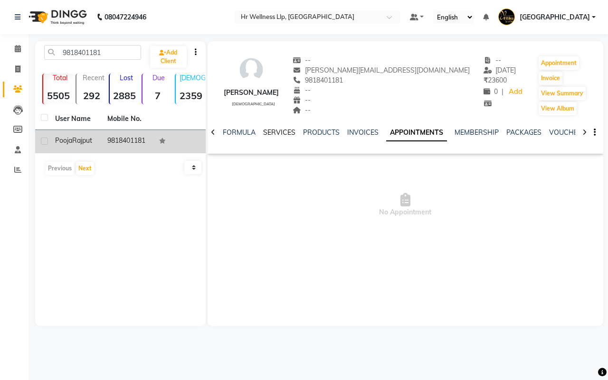
click at [273, 133] on link "SERVICES" at bounding box center [279, 132] width 32 height 9
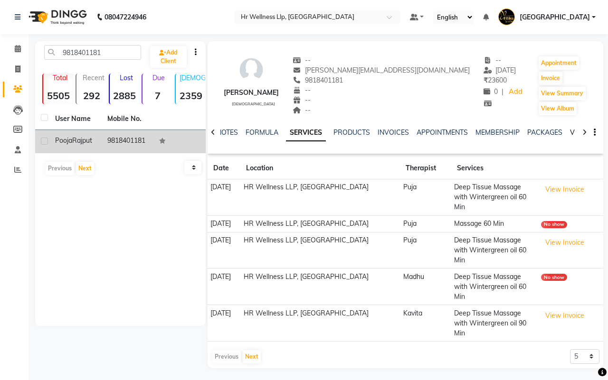
click at [570, 131] on link "VOUCHERS" at bounding box center [589, 132] width 38 height 9
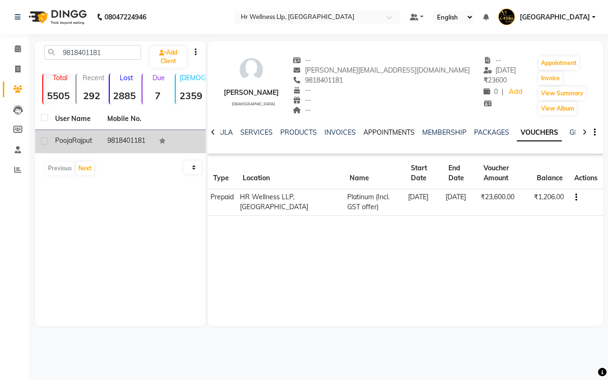
click at [385, 131] on link "APPOINTMENTS" at bounding box center [388, 132] width 51 height 9
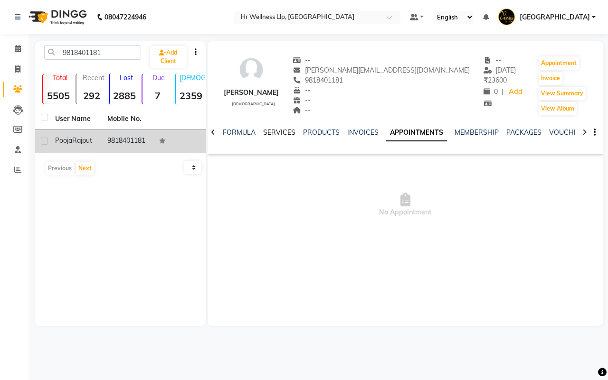
click at [273, 130] on link "SERVICES" at bounding box center [279, 132] width 32 height 9
